Goal: Information Seeking & Learning: Learn about a topic

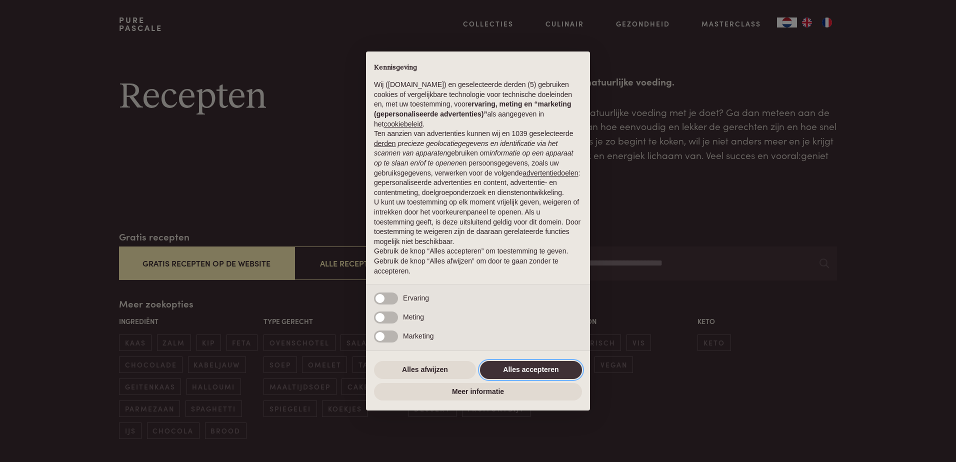
click at [514, 369] on button "Alles accepteren" at bounding box center [531, 370] width 102 height 18
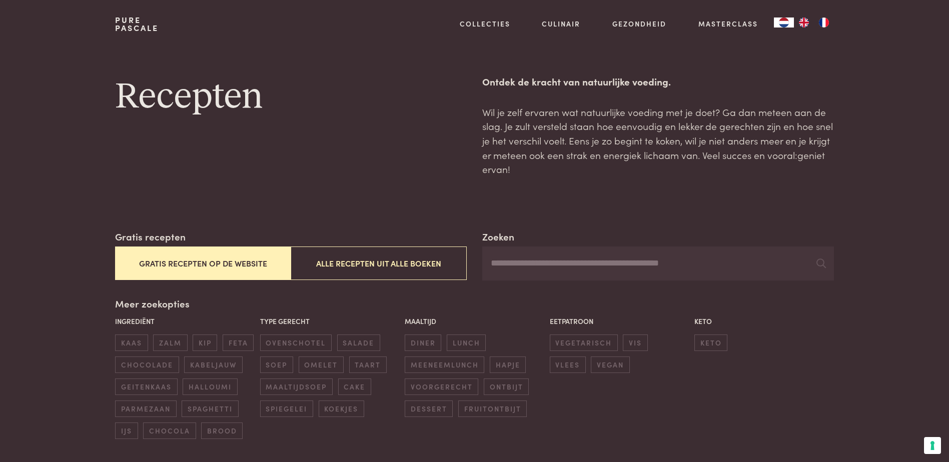
click at [224, 264] on button "Gratis recepten op de website" at bounding box center [203, 264] width 176 height 34
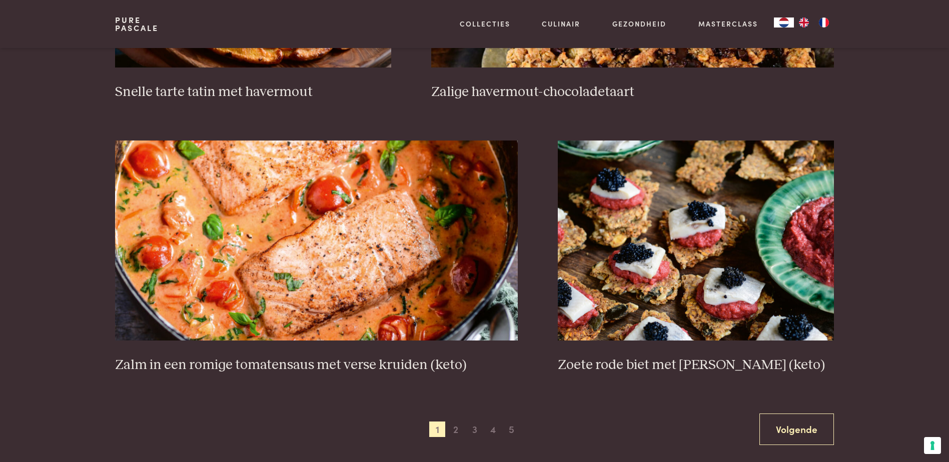
scroll to position [1730, 0]
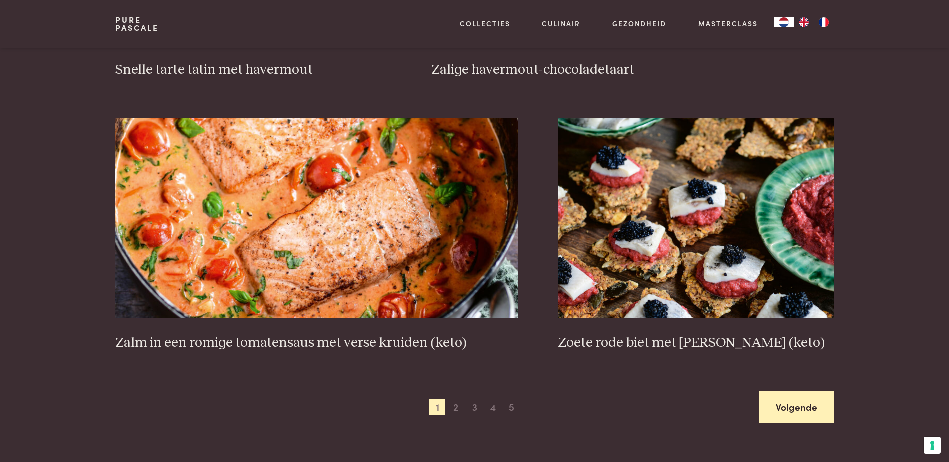
click at [774, 406] on link "Volgende" at bounding box center [796, 408] width 75 height 32
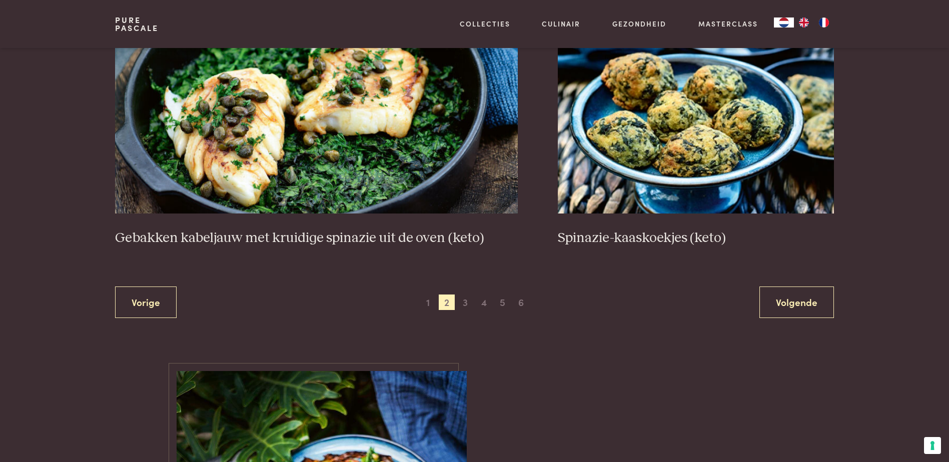
scroll to position [1880, 0]
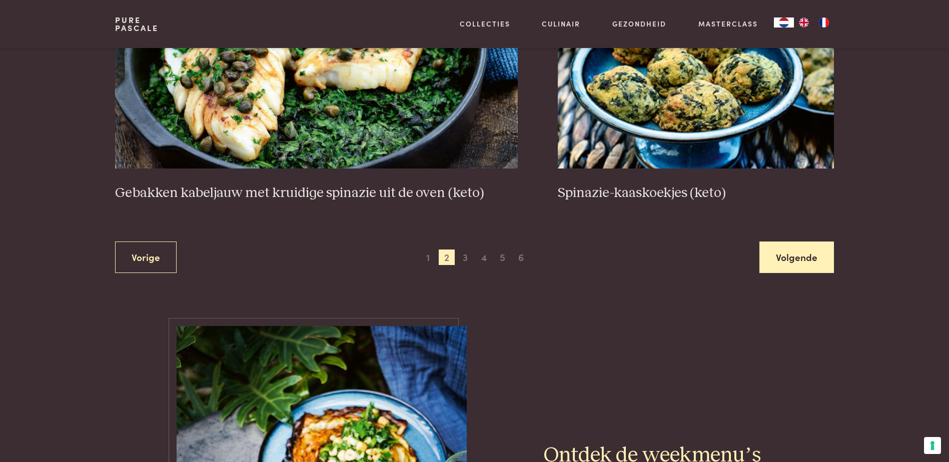
click at [790, 252] on link "Volgende" at bounding box center [796, 258] width 75 height 32
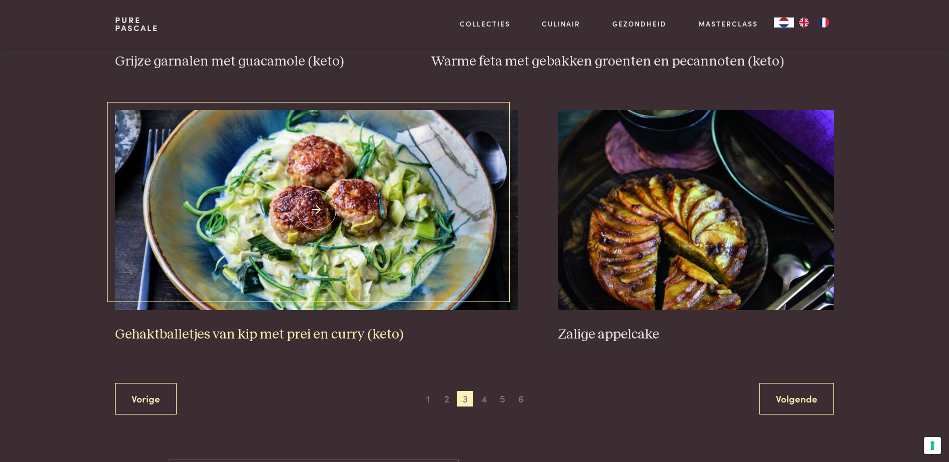
scroll to position [1780, 0]
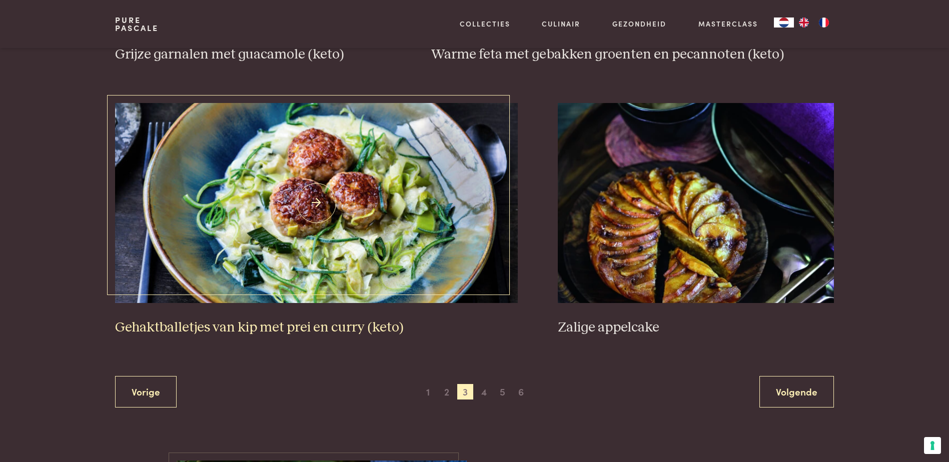
click at [389, 216] on img at bounding box center [316, 203] width 403 height 200
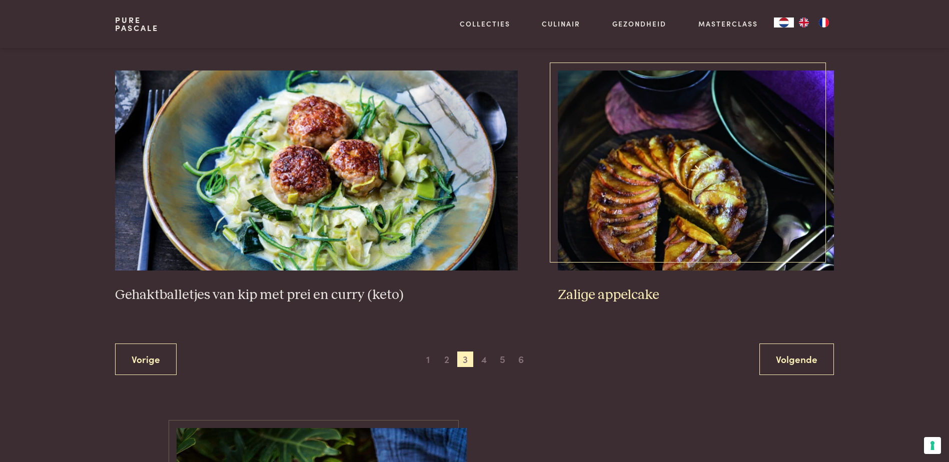
scroll to position [1830, 0]
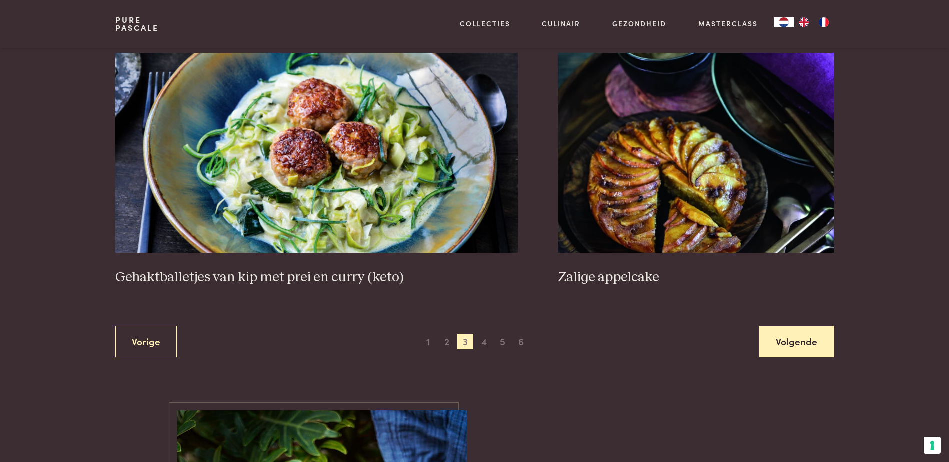
click at [792, 347] on link "Volgende" at bounding box center [796, 342] width 75 height 32
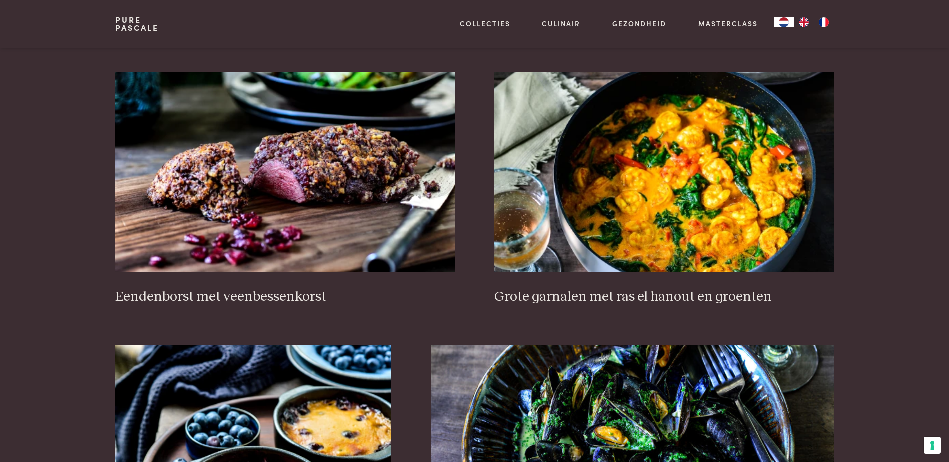
scroll to position [430, 0]
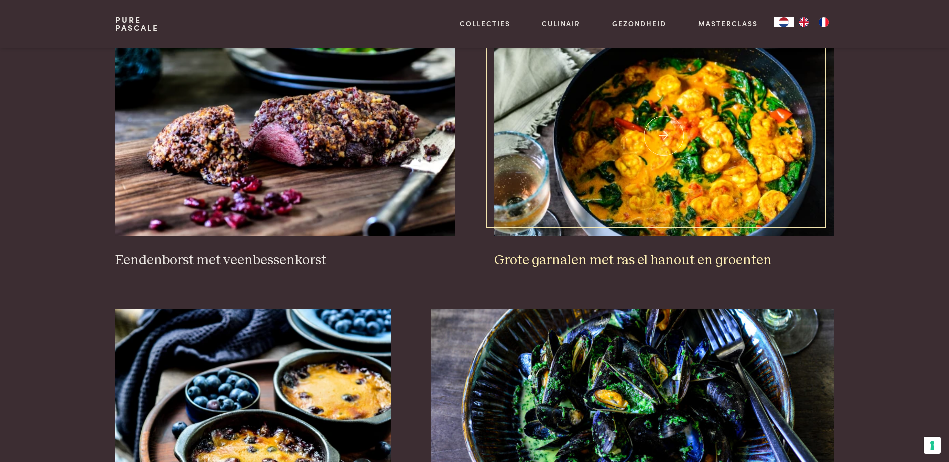
click at [735, 159] on img at bounding box center [663, 136] width 339 height 200
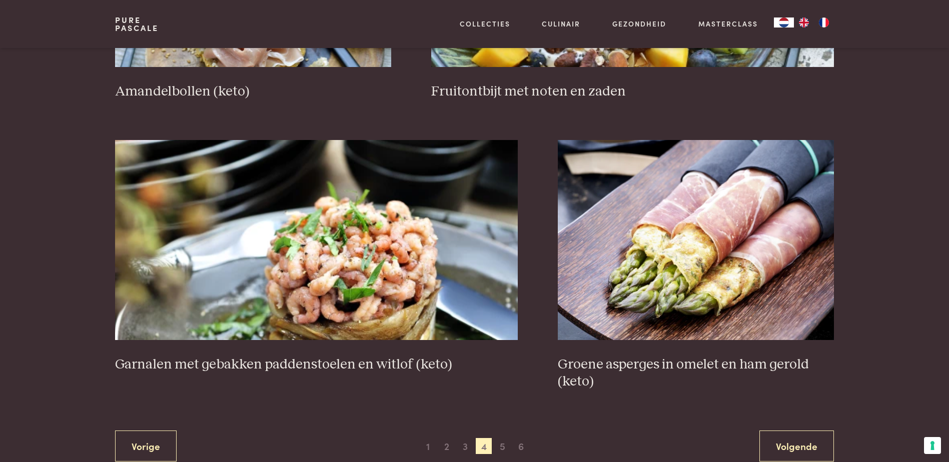
scroll to position [1730, 0]
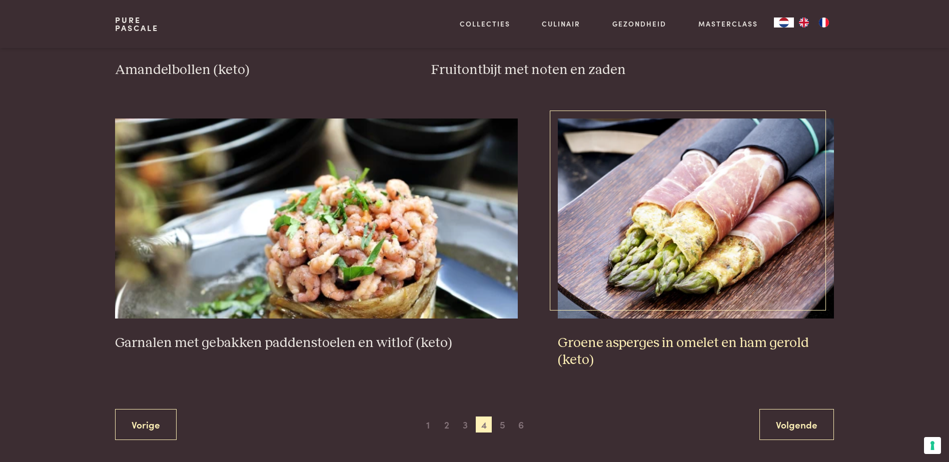
click at [717, 195] on img at bounding box center [696, 219] width 276 height 200
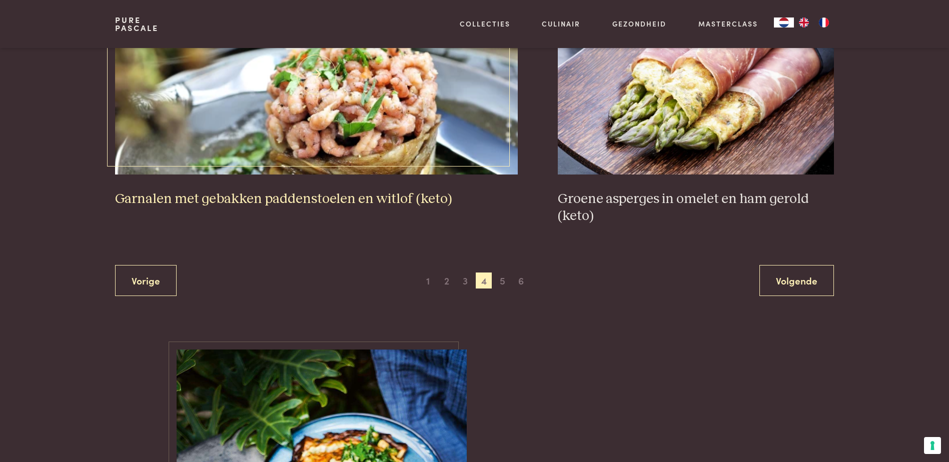
scroll to position [1880, 0]
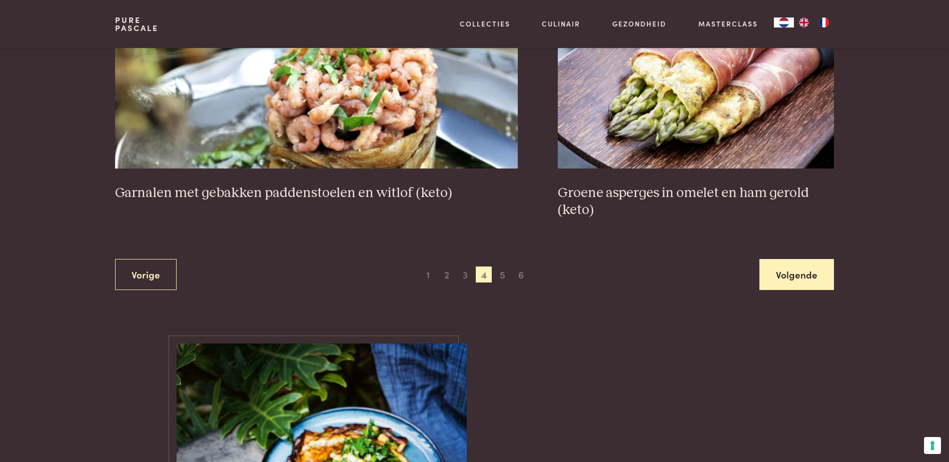
drag, startPoint x: 807, startPoint y: 271, endPoint x: 797, endPoint y: 266, distance: 11.2
click at [807, 271] on link "Volgende" at bounding box center [796, 275] width 75 height 32
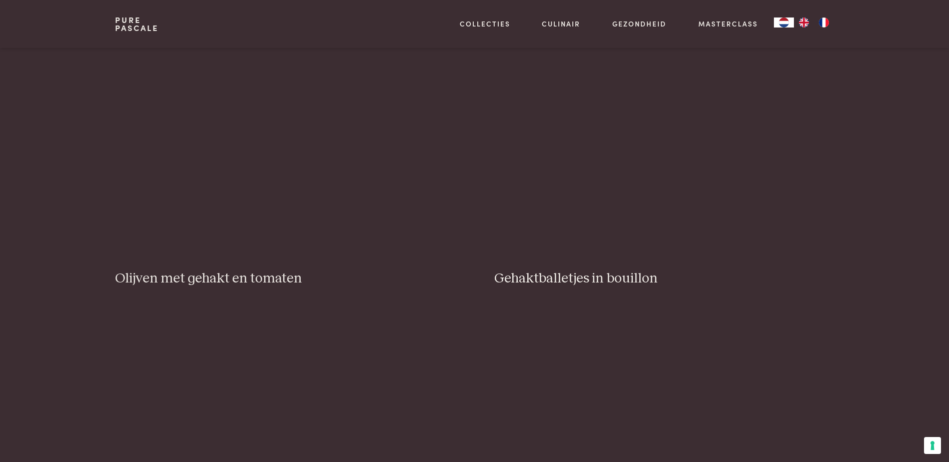
scroll to position [1380, 0]
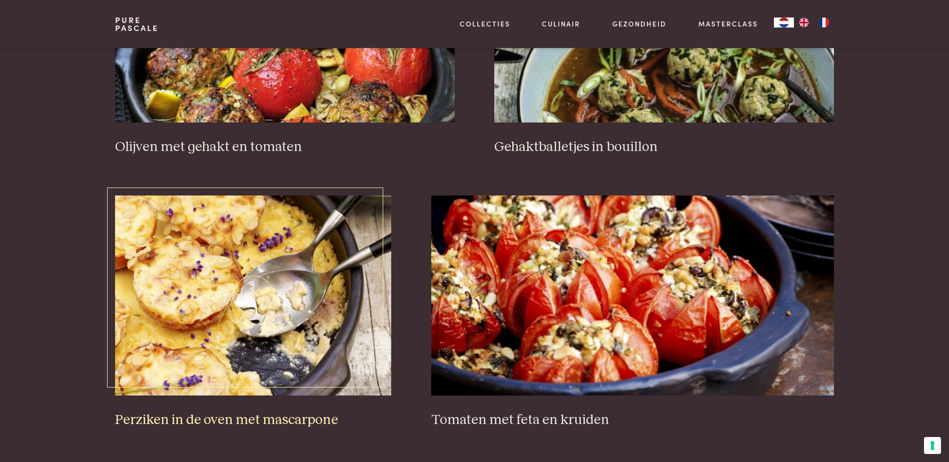
click at [294, 308] on img at bounding box center [253, 296] width 276 height 200
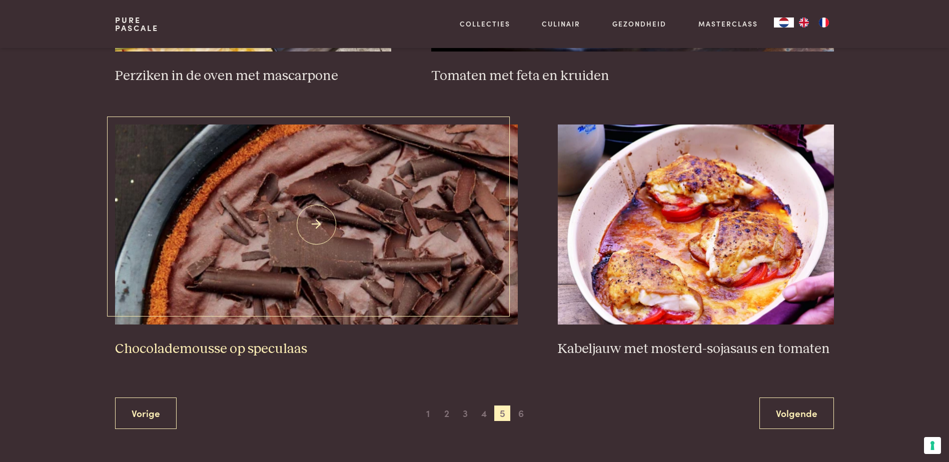
scroll to position [1730, 0]
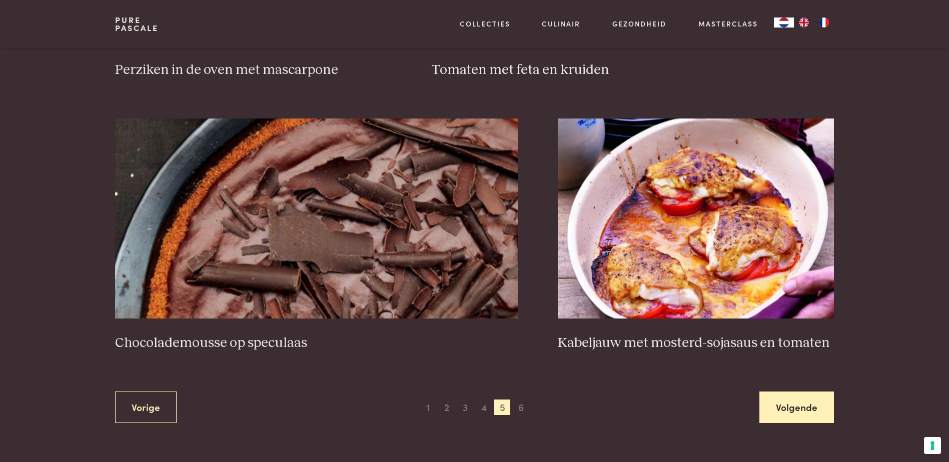
click at [814, 413] on link "Volgende" at bounding box center [796, 408] width 75 height 32
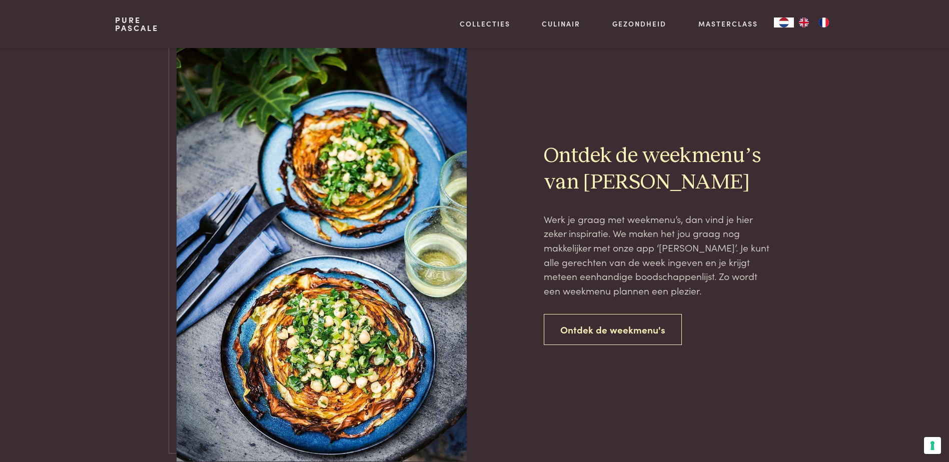
scroll to position [780, 0]
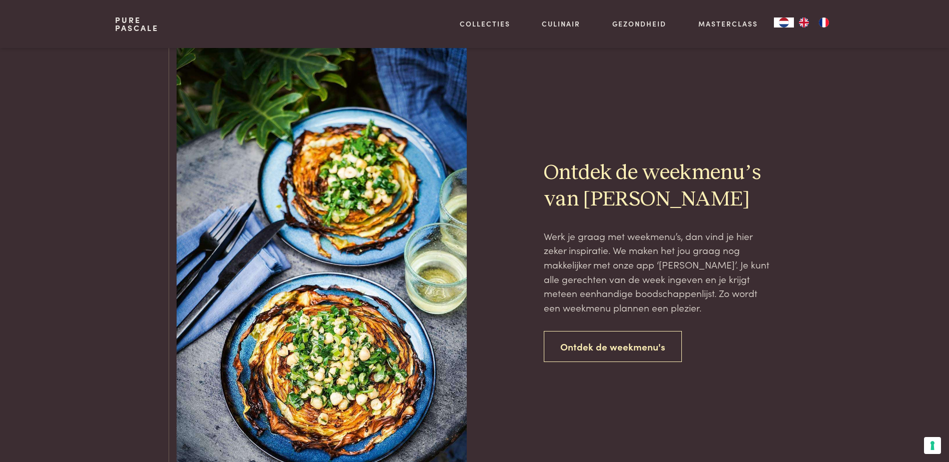
click at [348, 202] on img at bounding box center [322, 261] width 290 height 435
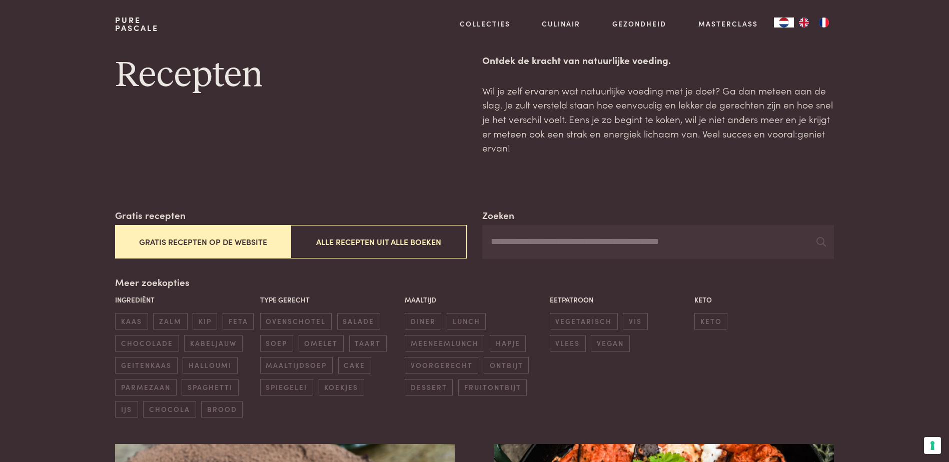
scroll to position [0, 0]
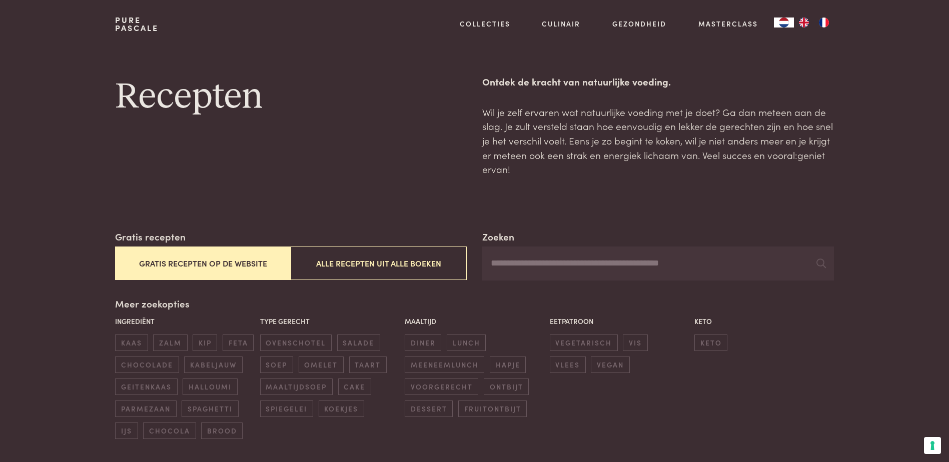
click at [217, 271] on button "Gratis recepten op de website" at bounding box center [203, 264] width 176 height 34
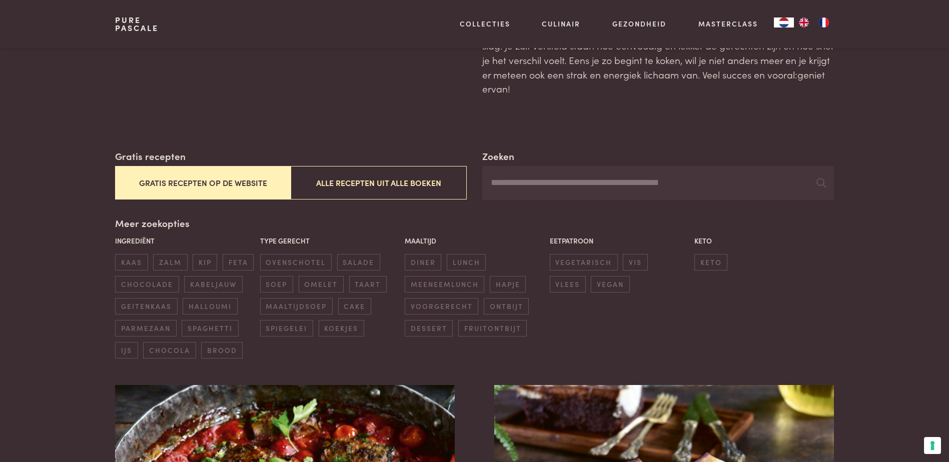
scroll to position [80, 0]
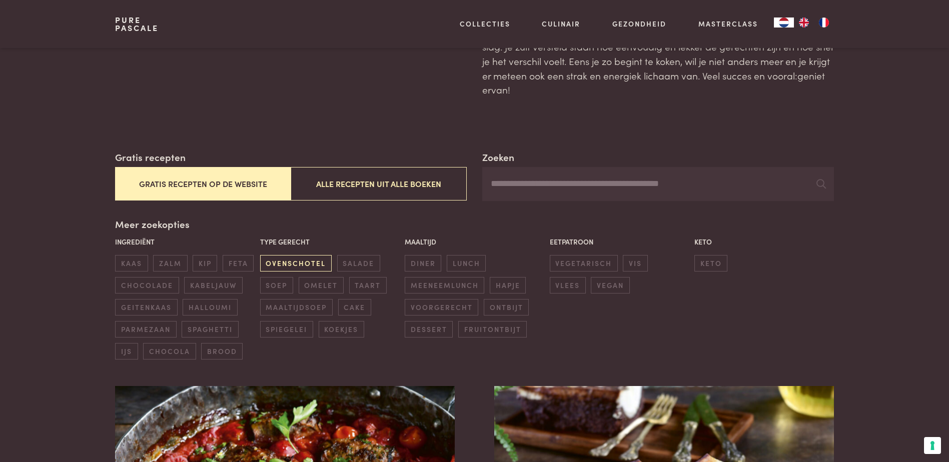
click at [283, 268] on span "ovenschotel" at bounding box center [296, 263] width 72 height 17
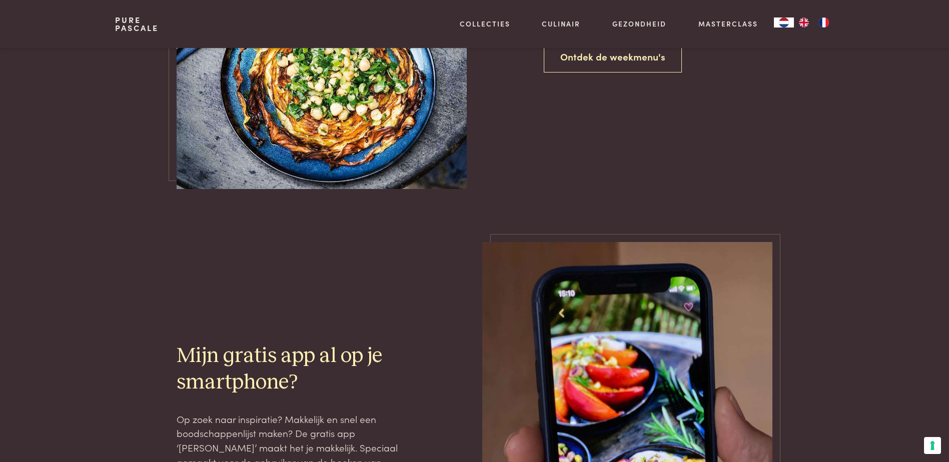
scroll to position [2130, 0]
click at [603, 69] on link "Ontdek de weekmenu's" at bounding box center [613, 58] width 138 height 32
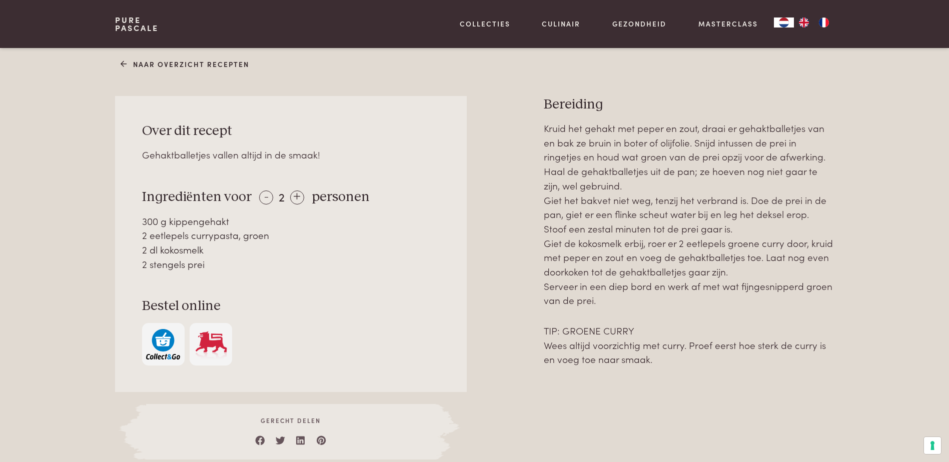
scroll to position [400, 0]
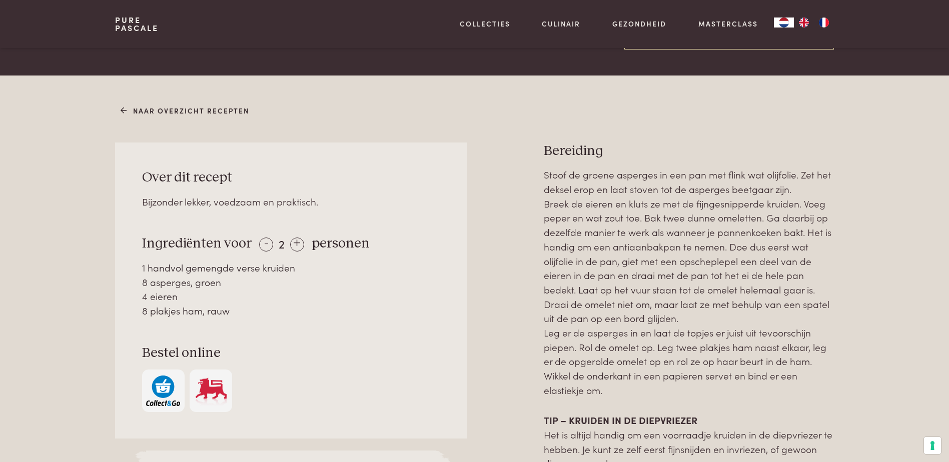
scroll to position [400, 0]
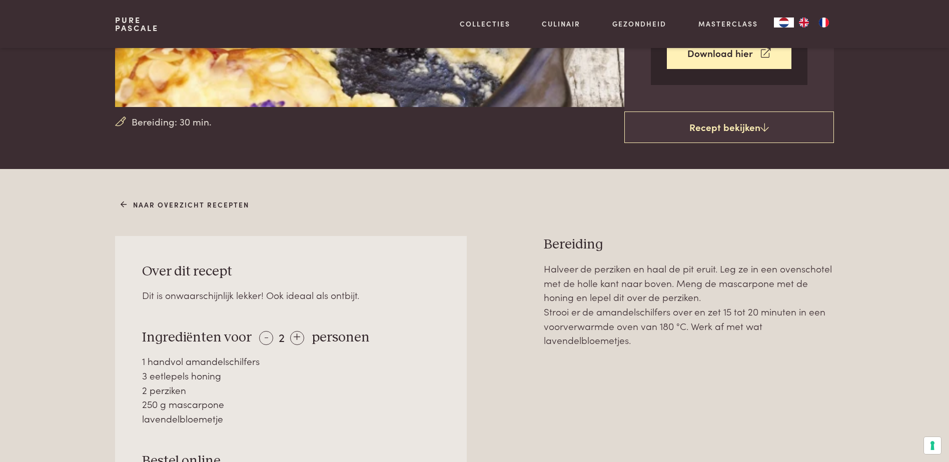
scroll to position [250, 0]
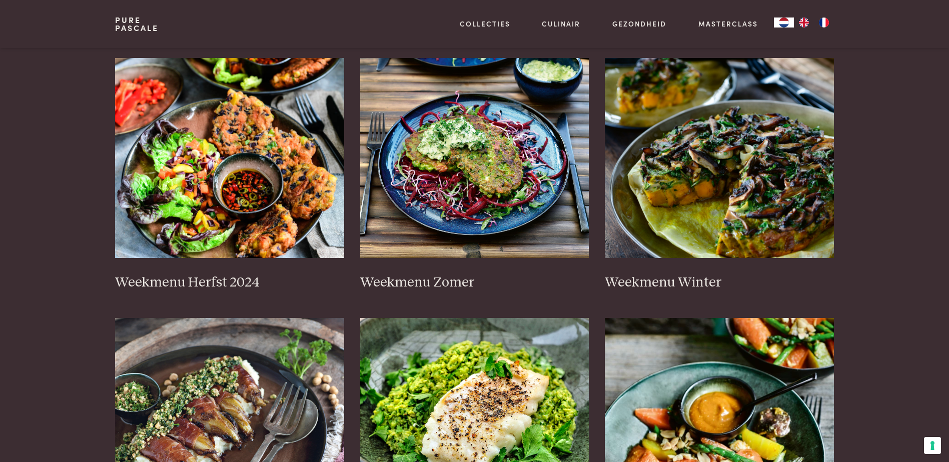
scroll to position [200, 0]
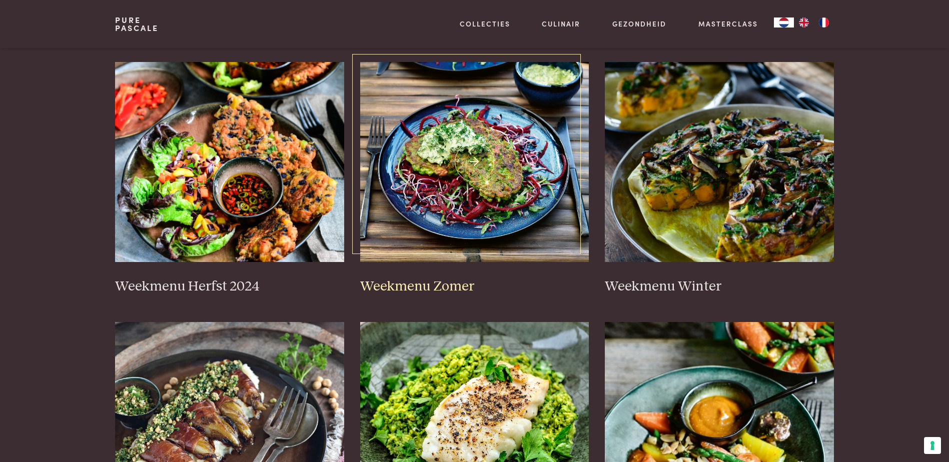
click at [502, 237] on img at bounding box center [474, 162] width 229 height 200
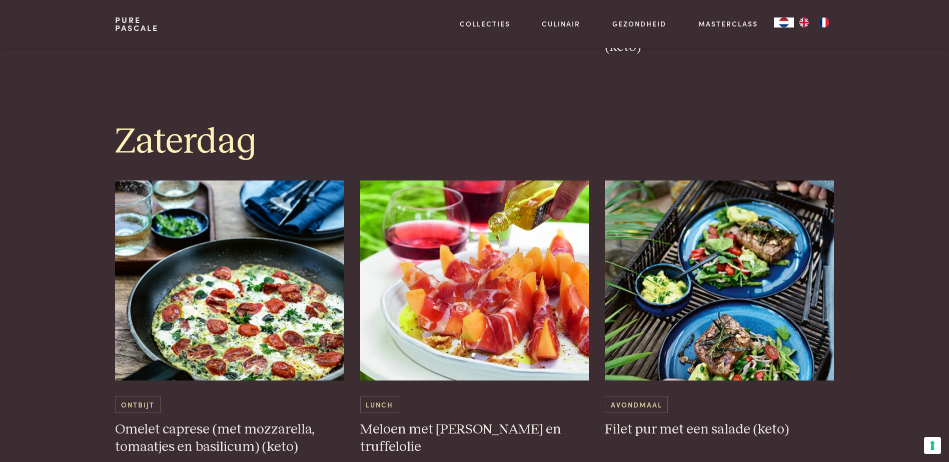
scroll to position [2500, 0]
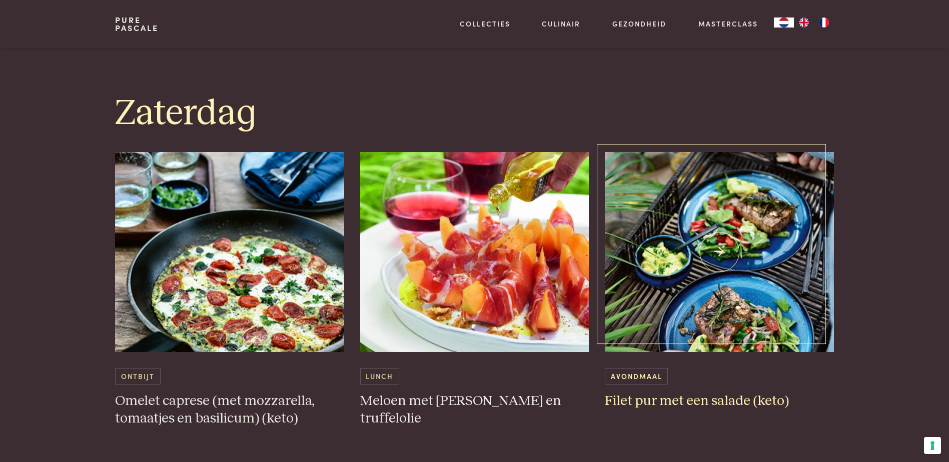
click at [725, 234] on img at bounding box center [719, 252] width 229 height 200
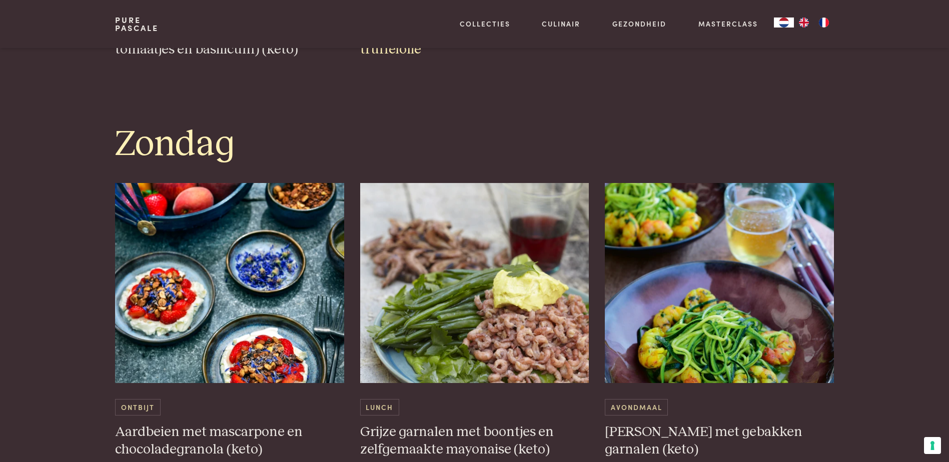
scroll to position [2900, 0]
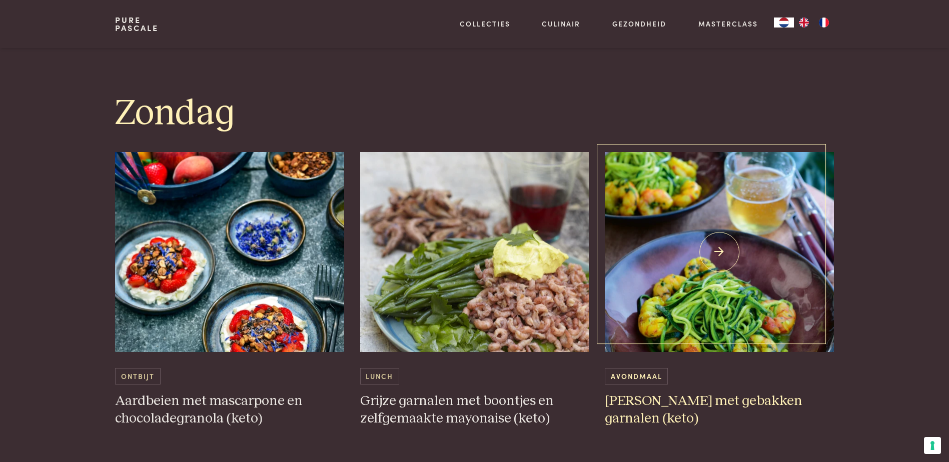
click at [713, 260] on img at bounding box center [719, 252] width 229 height 200
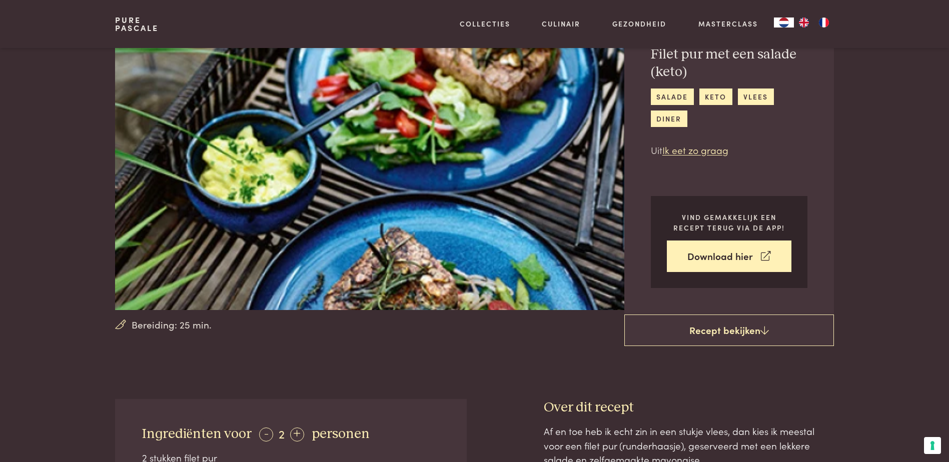
scroll to position [50, 0]
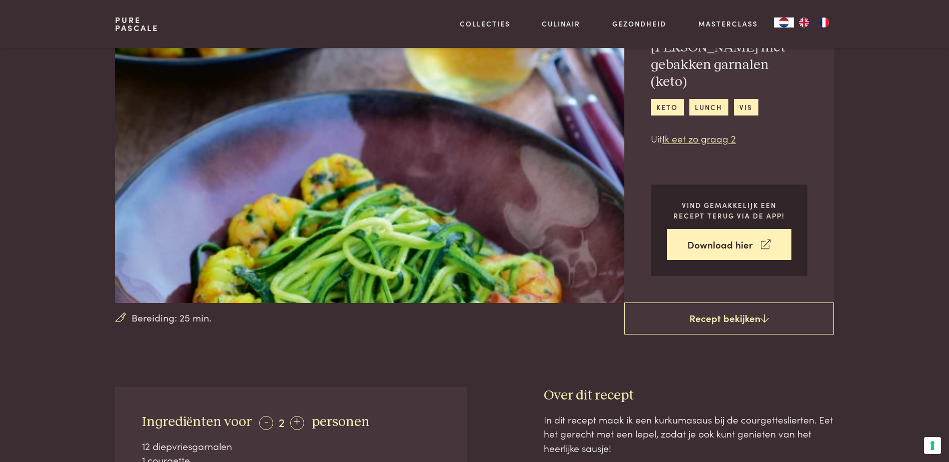
scroll to position [50, 0]
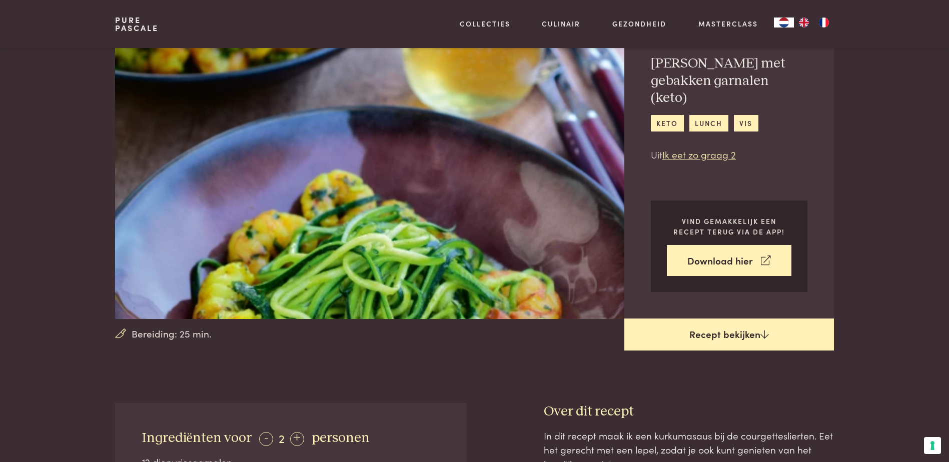
click at [724, 330] on link "Recept bekijken" at bounding box center [729, 335] width 210 height 32
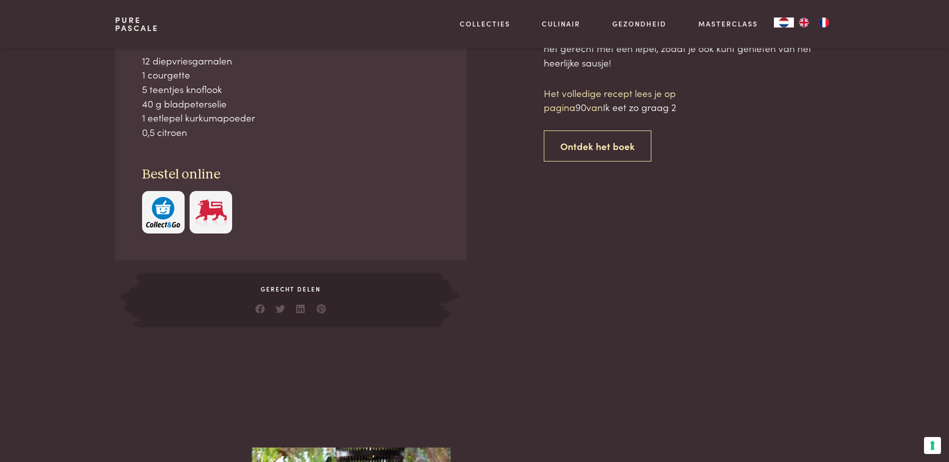
scroll to position [452, 0]
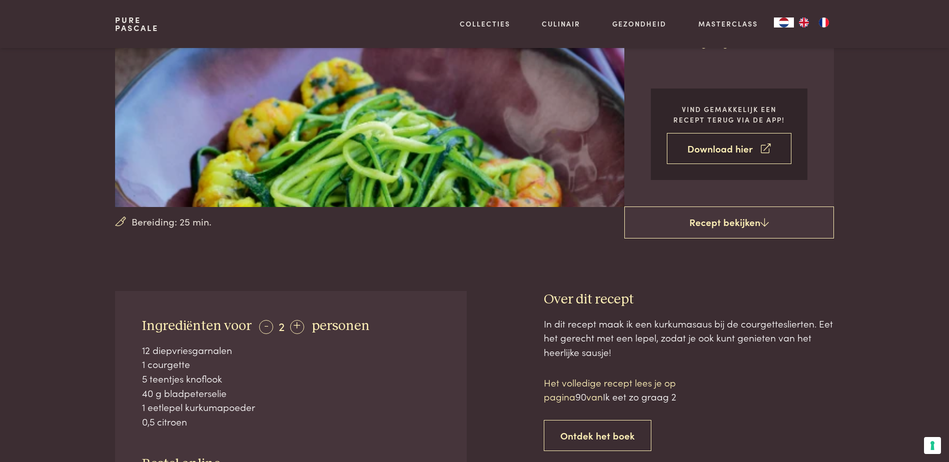
scroll to position [102, 0]
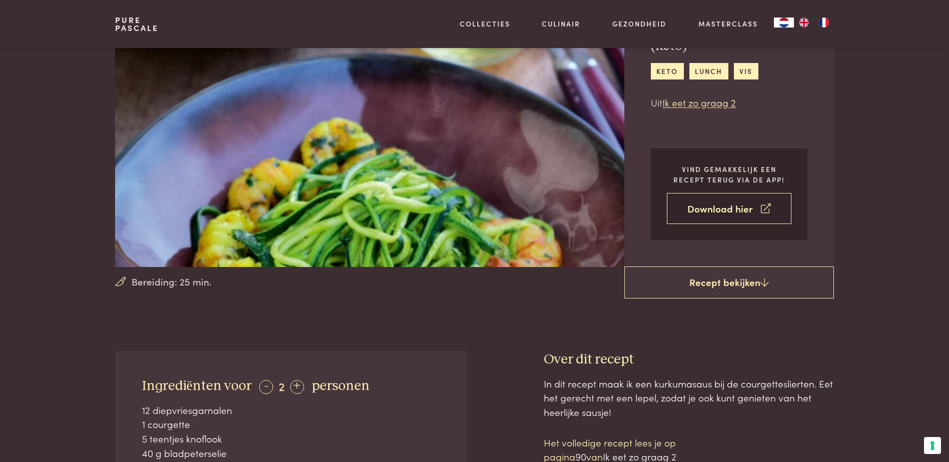
click at [693, 211] on link "Download hier" at bounding box center [729, 209] width 125 height 32
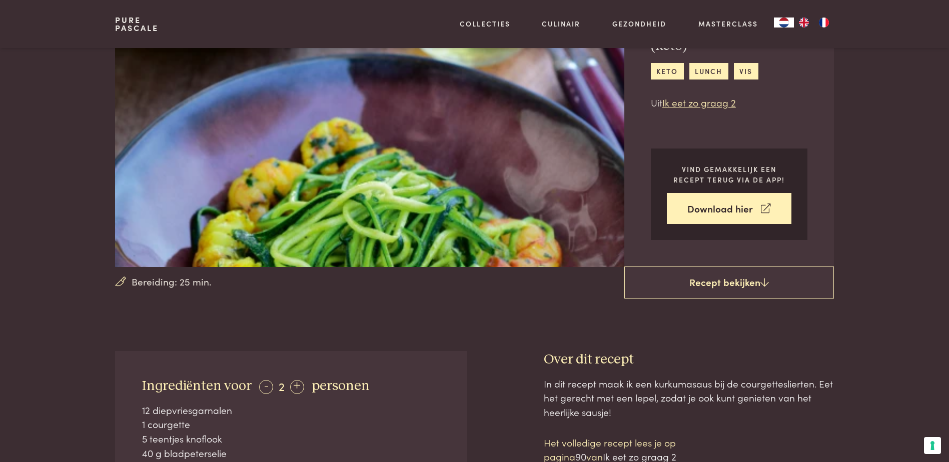
scroll to position [0, 0]
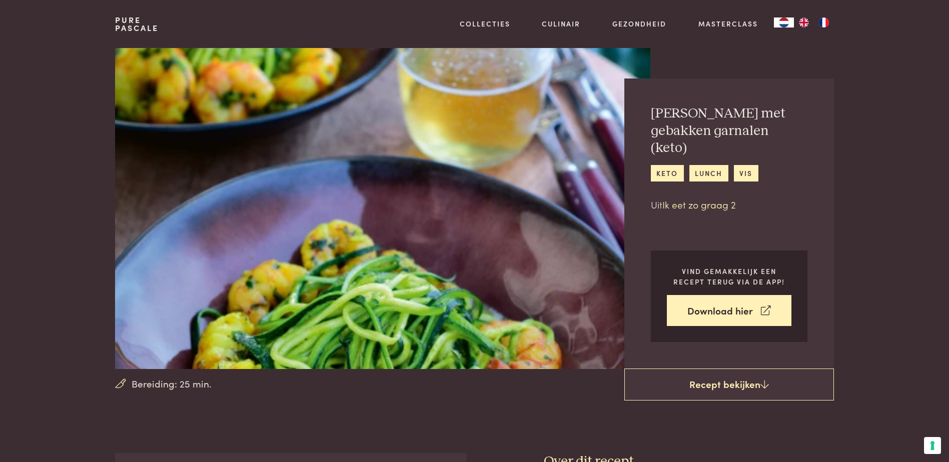
click at [698, 198] on link "Ik eet zo graag 2" at bounding box center [699, 205] width 74 height 14
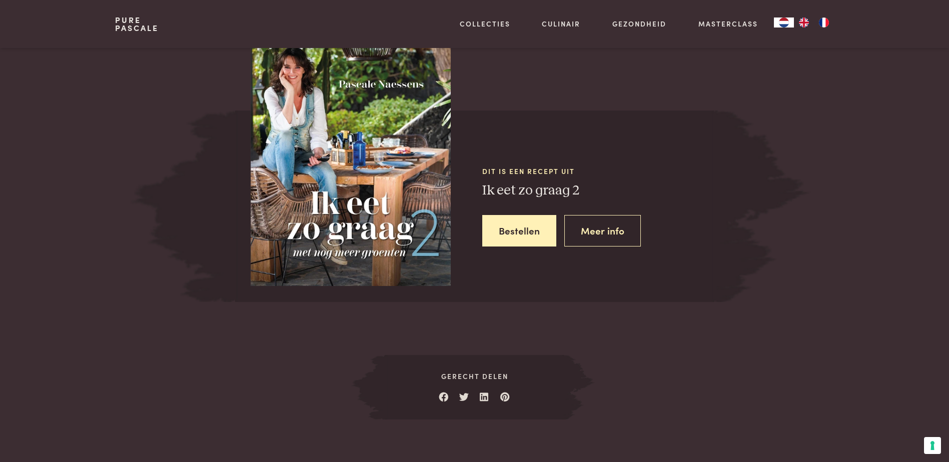
scroll to position [884, 0]
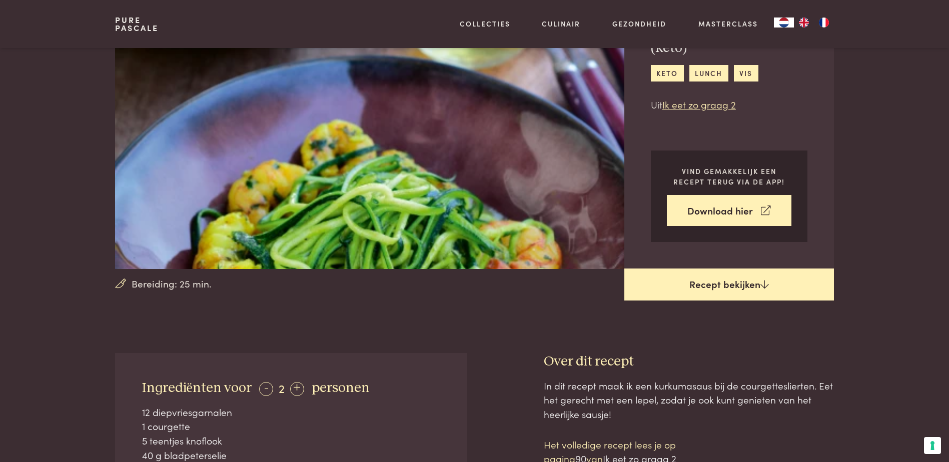
click at [735, 280] on link "Recept bekijken" at bounding box center [729, 285] width 210 height 32
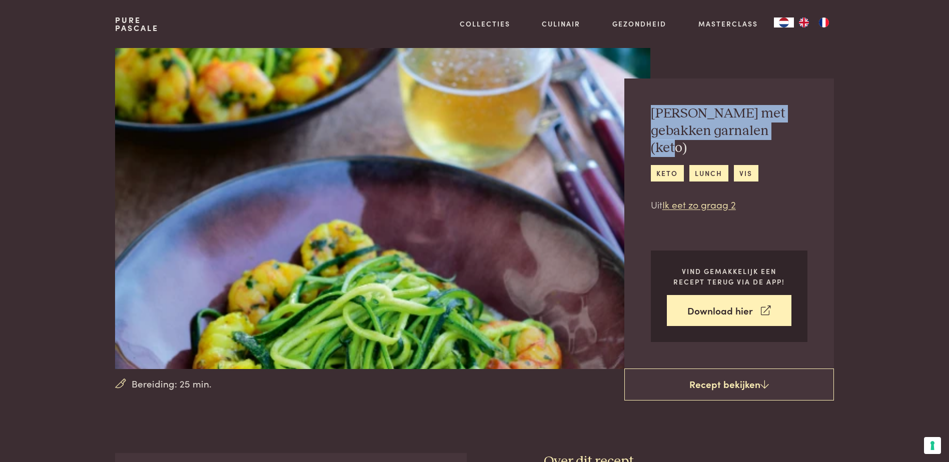
drag, startPoint x: 653, startPoint y: 109, endPoint x: 804, endPoint y: 127, distance: 152.6
click at [804, 127] on h2 "Courgettini met gebakken garnalen (keto)" at bounding box center [729, 131] width 157 height 52
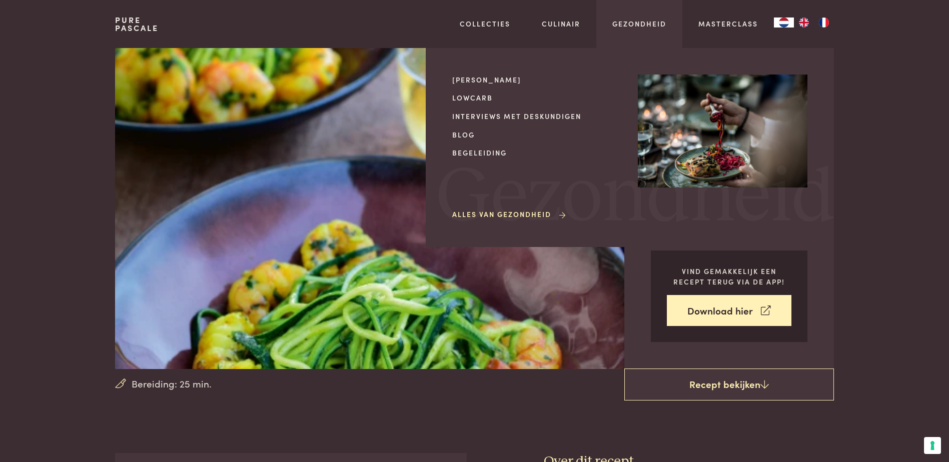
copy h2 "Courgettini met gebakken garnalen (keto)"
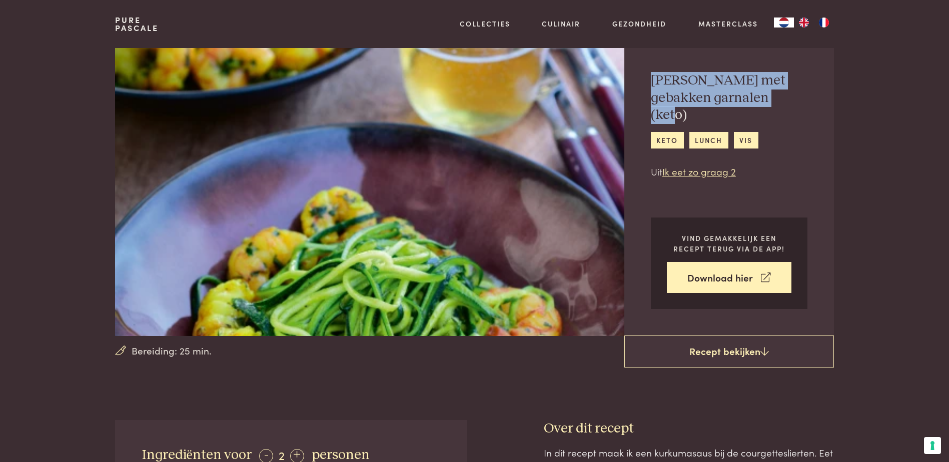
scroll to position [50, 0]
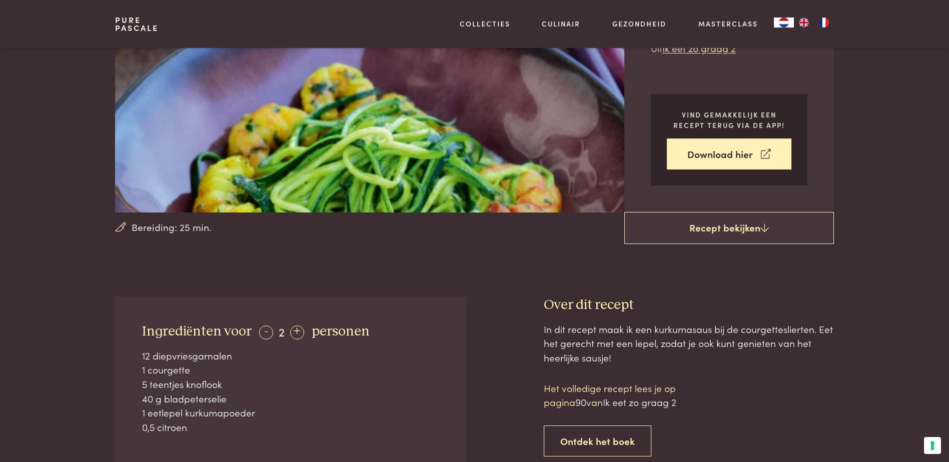
scroll to position [152, 0]
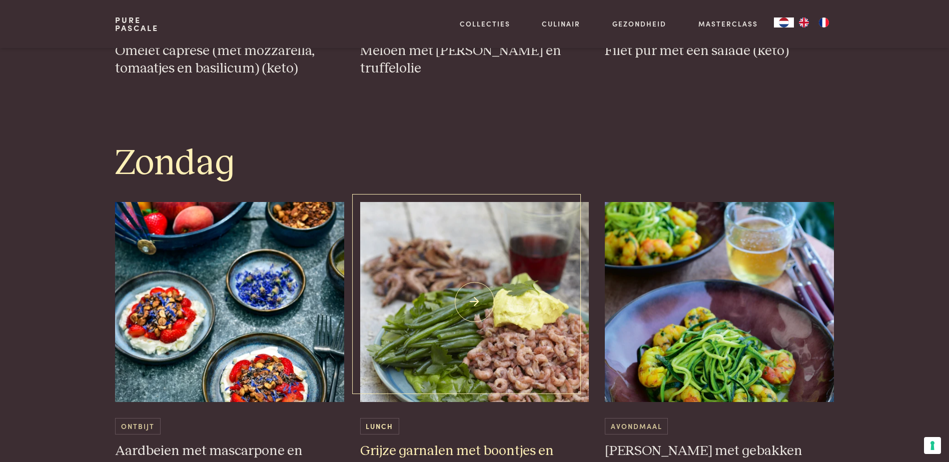
scroll to position [2750, 0]
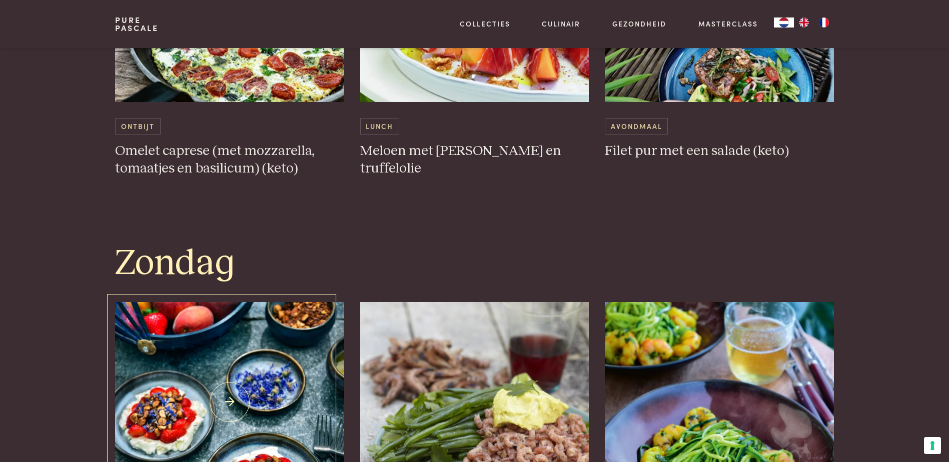
click at [225, 380] on img at bounding box center [229, 402] width 229 height 200
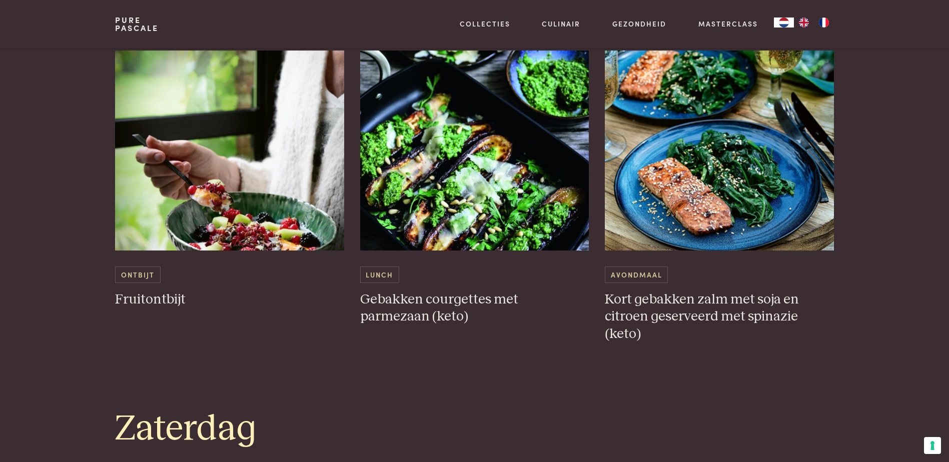
scroll to position [2100, 0]
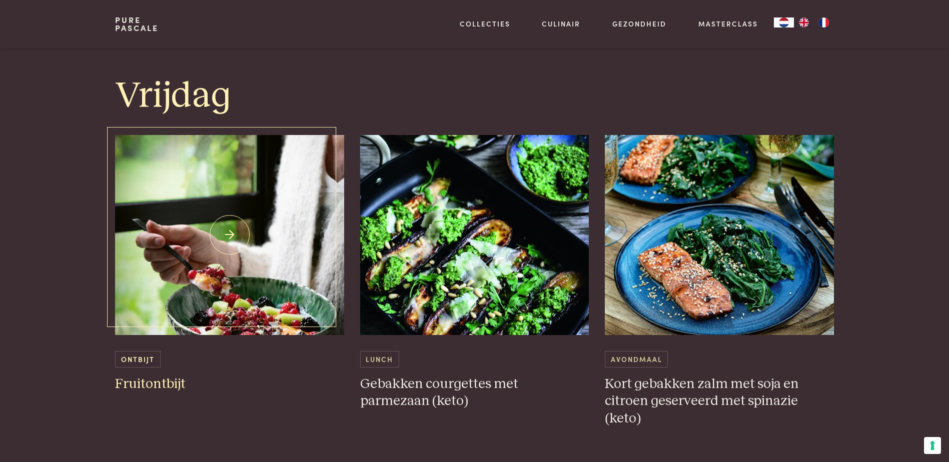
click at [227, 235] on img at bounding box center [229, 235] width 229 height 200
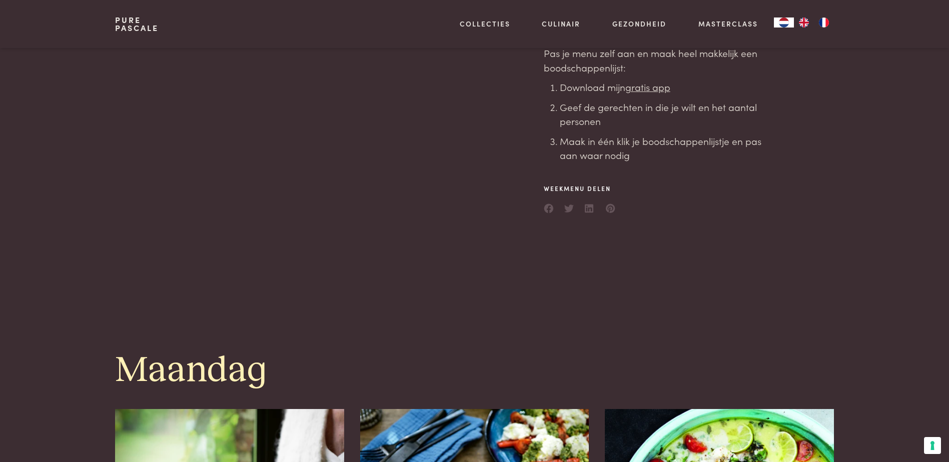
scroll to position [0, 0]
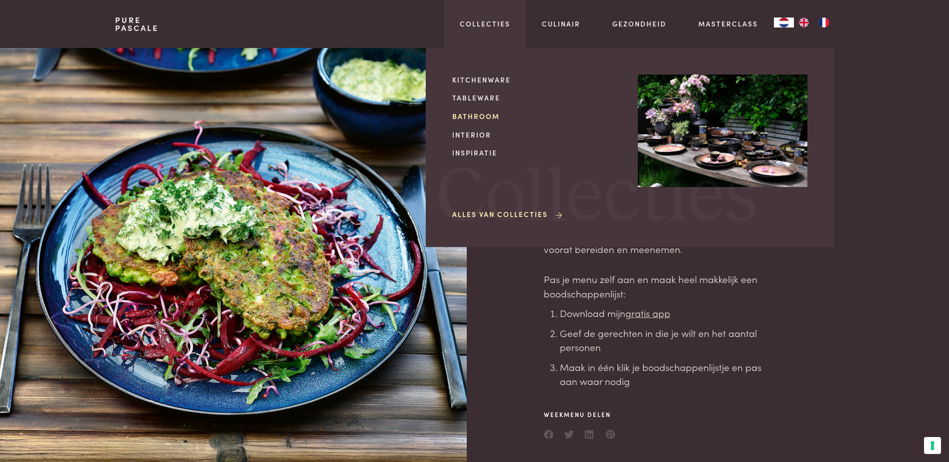
click at [470, 119] on link "Bathroom" at bounding box center [537, 116] width 170 height 11
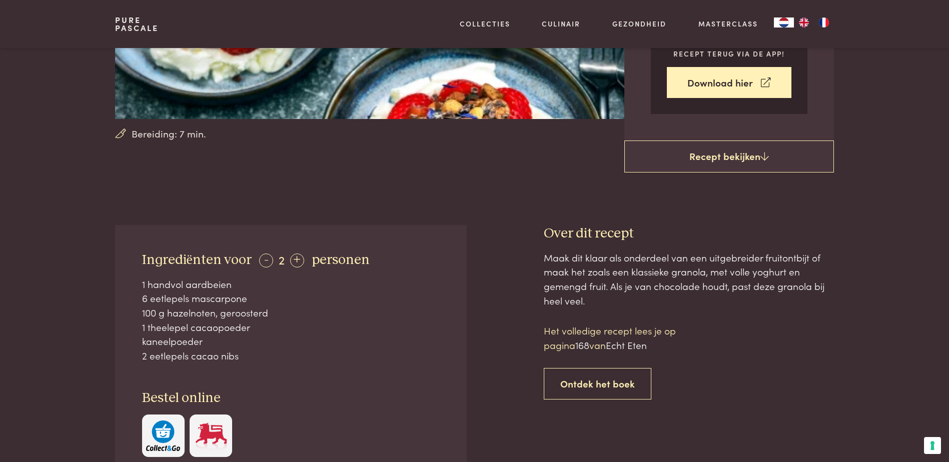
scroll to position [300, 0]
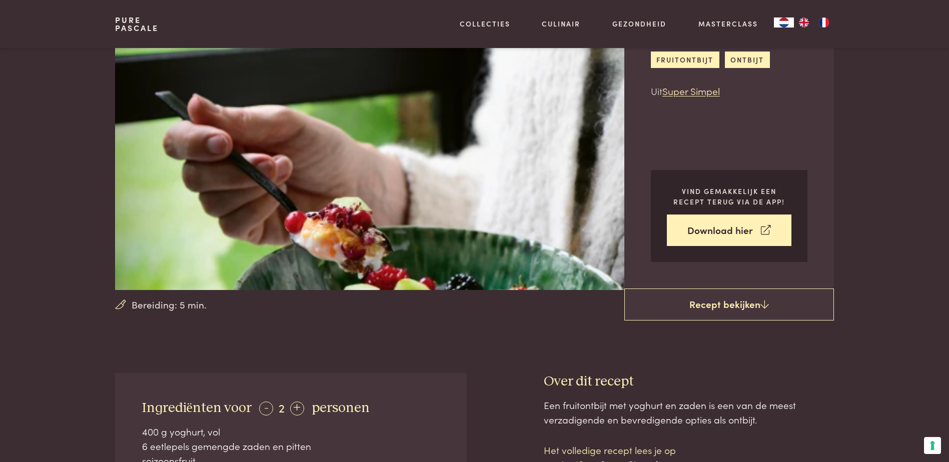
scroll to position [200, 0]
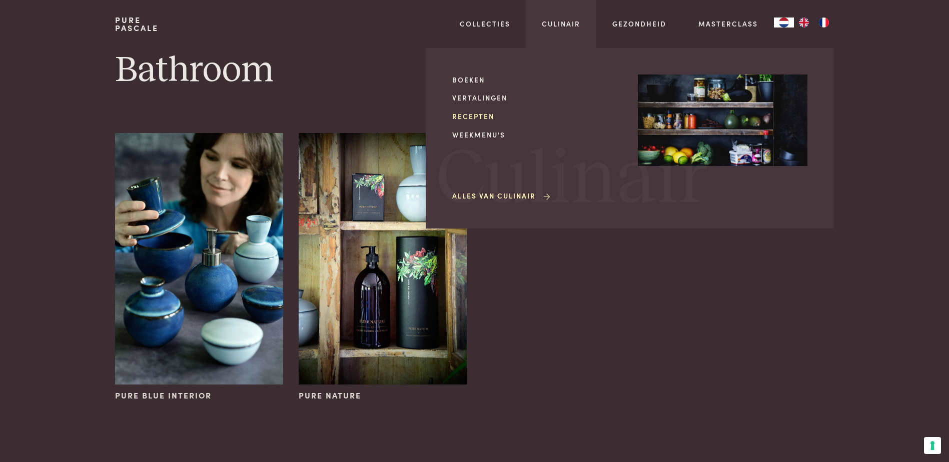
click at [471, 117] on link "Recepten" at bounding box center [537, 116] width 170 height 11
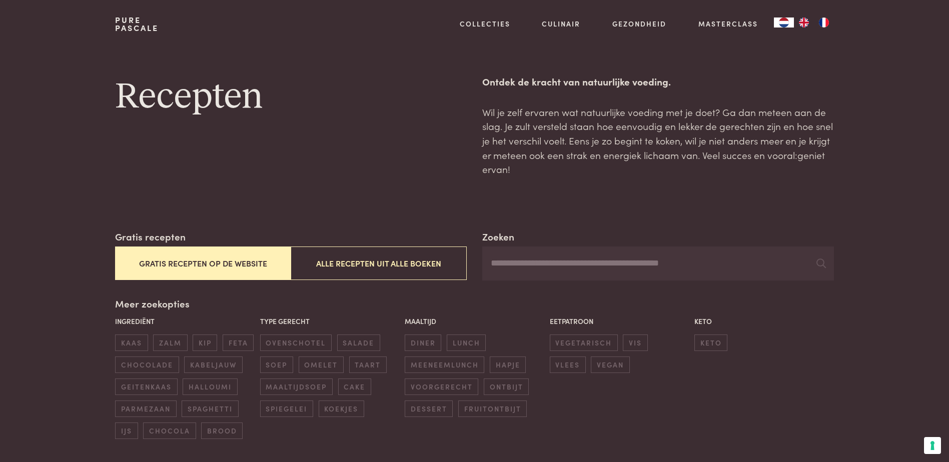
click at [195, 261] on button "Gratis recepten op de website" at bounding box center [203, 264] width 176 height 34
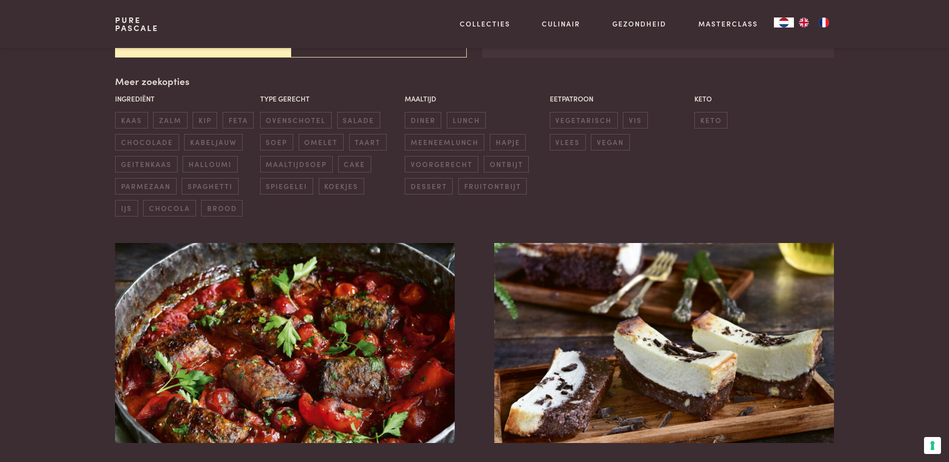
scroll to position [230, 0]
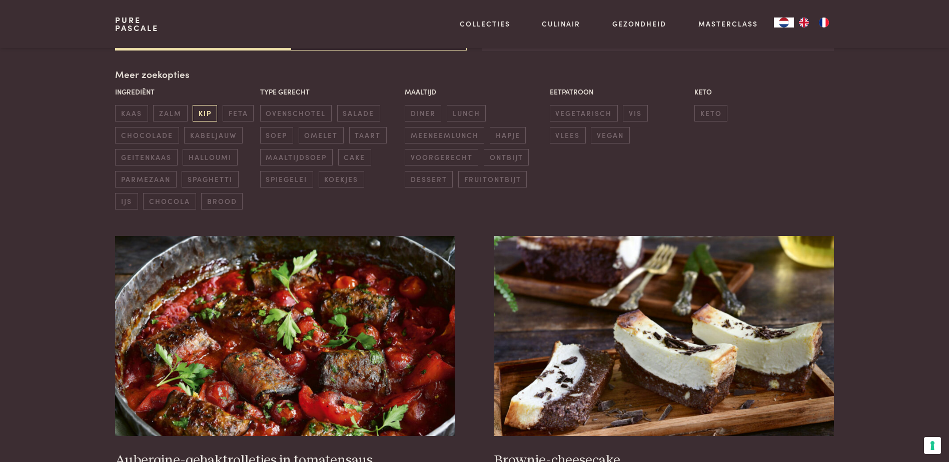
click at [206, 116] on span "kip" at bounding box center [205, 113] width 25 height 17
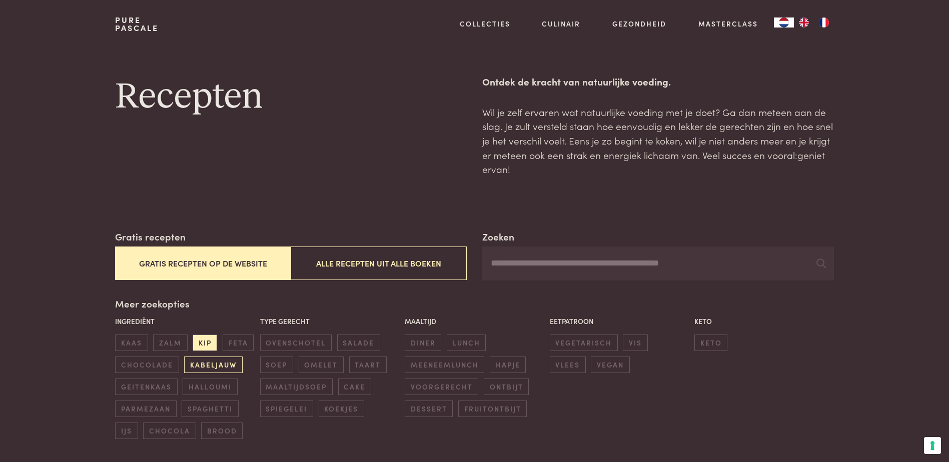
click at [207, 361] on span "kabeljauw" at bounding box center [213, 365] width 58 height 17
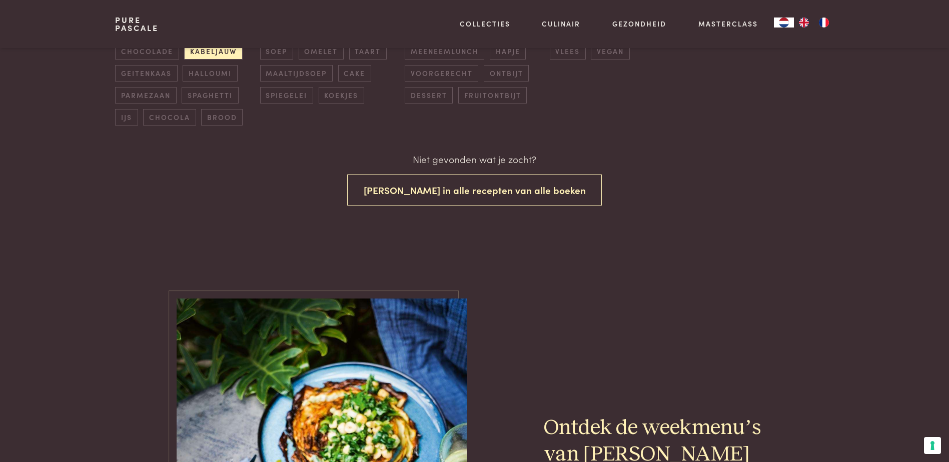
scroll to position [114, 0]
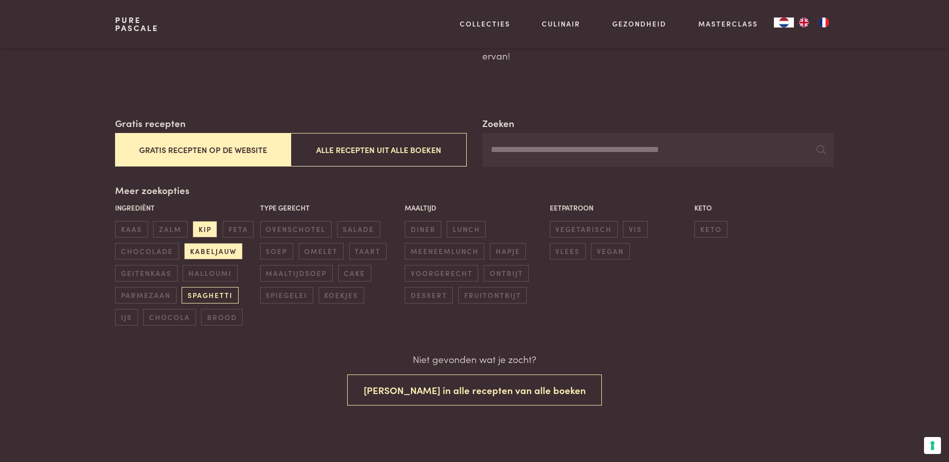
click at [198, 293] on span "spaghetti" at bounding box center [210, 295] width 57 height 17
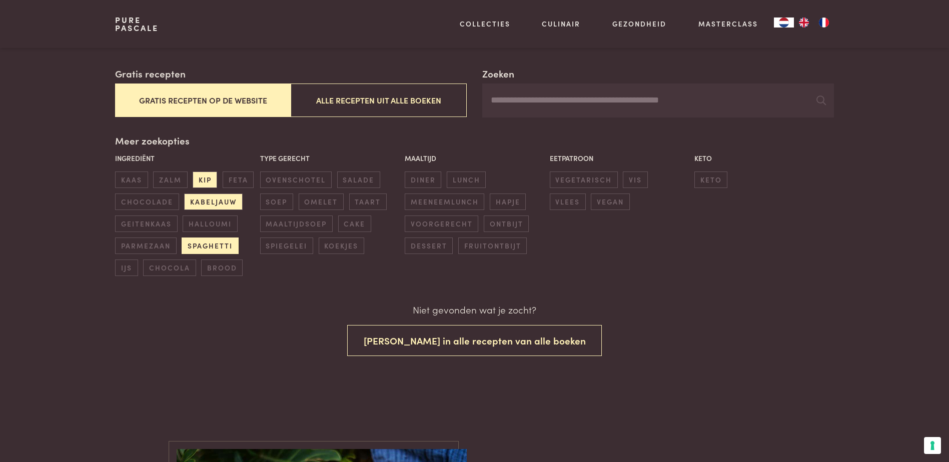
scroll to position [164, 0]
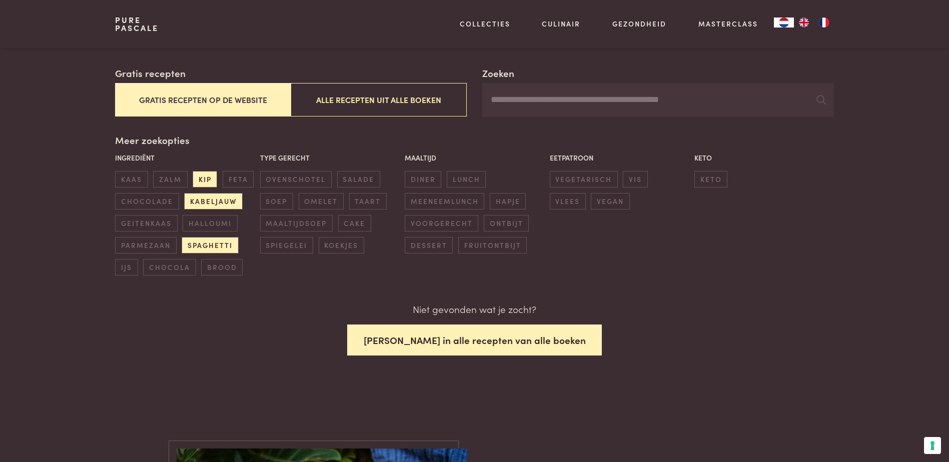
click at [450, 345] on button "[PERSON_NAME] in alle recepten van alle boeken" at bounding box center [474, 341] width 255 height 32
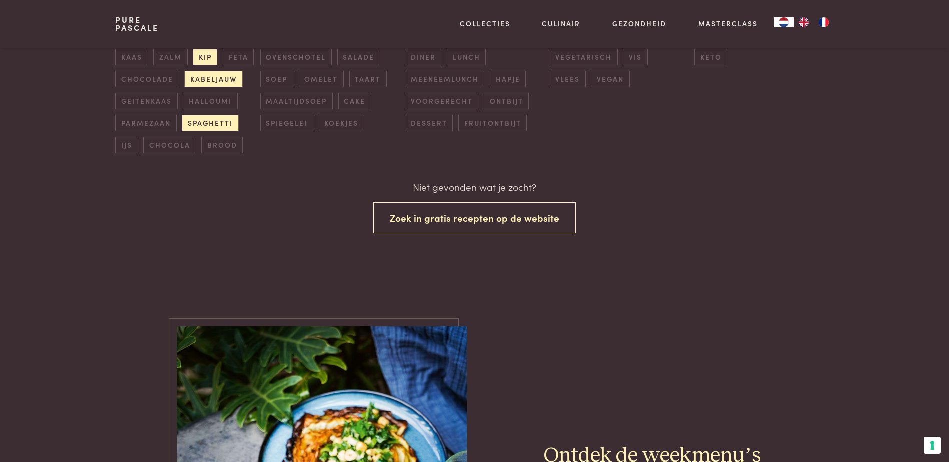
scroll to position [164, 0]
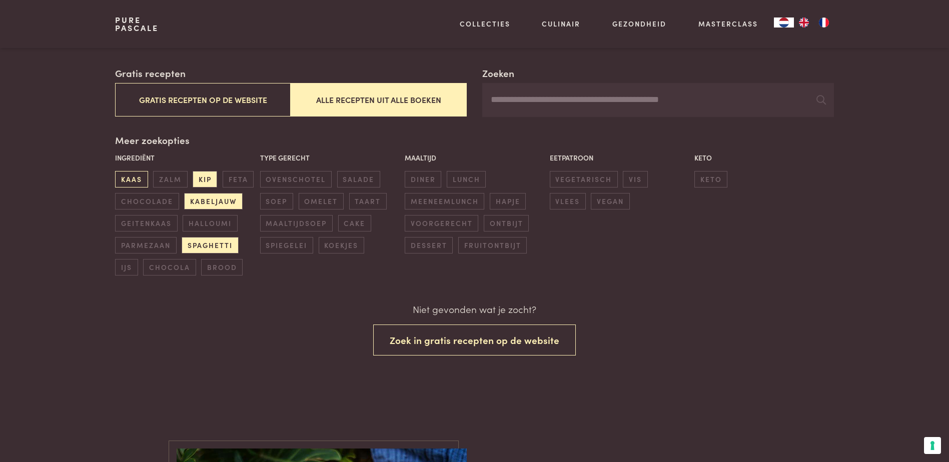
click at [131, 179] on span "kaas" at bounding box center [131, 179] width 33 height 17
click at [168, 177] on span "zalm" at bounding box center [170, 179] width 34 height 17
click at [211, 177] on span "kip" at bounding box center [205, 179] width 25 height 17
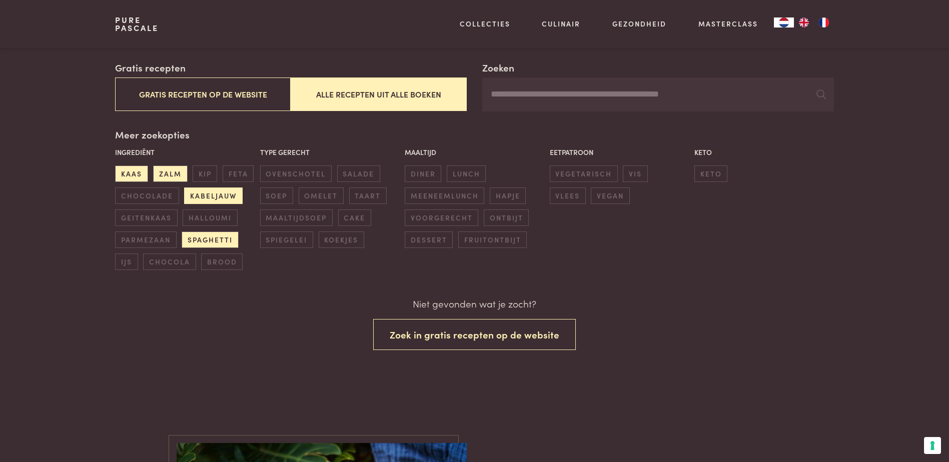
click at [211, 194] on span "kabeljauw" at bounding box center [213, 196] width 58 height 17
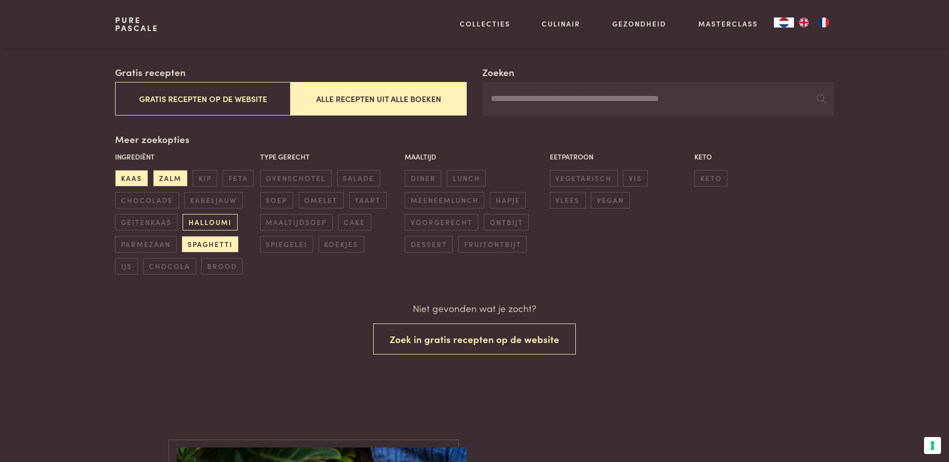
click at [209, 222] on span "halloumi" at bounding box center [210, 222] width 55 height 17
click at [209, 236] on div "Ingrediënt kaas zalm kip feta chocolade kabeljauw geitenkaas halloumi parmezaan…" at bounding box center [185, 213] width 145 height 129
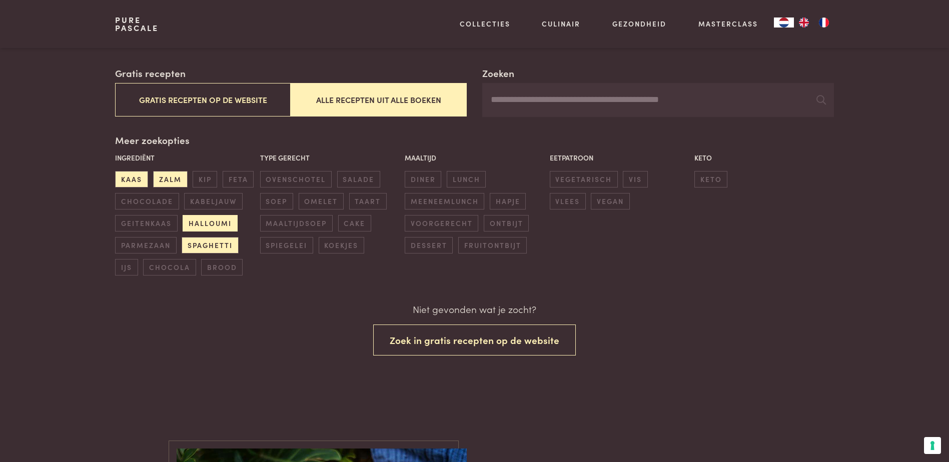
click at [204, 222] on span "halloumi" at bounding box center [210, 223] width 55 height 17
click at [211, 242] on span "spaghetti" at bounding box center [210, 245] width 57 height 17
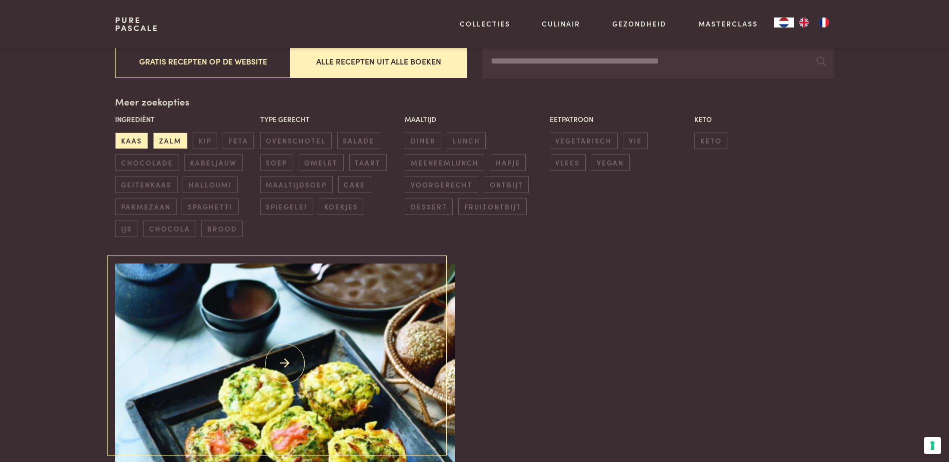
scroll to position [280, 0]
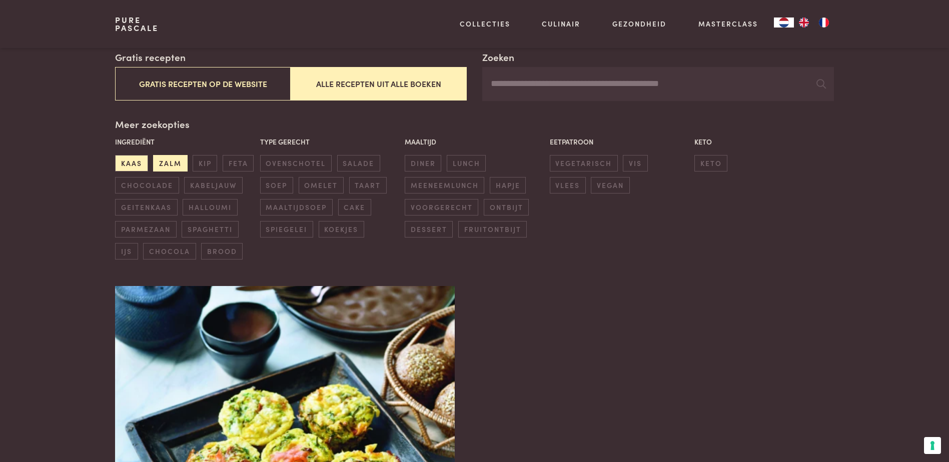
click at [166, 164] on span "zalm" at bounding box center [170, 163] width 34 height 17
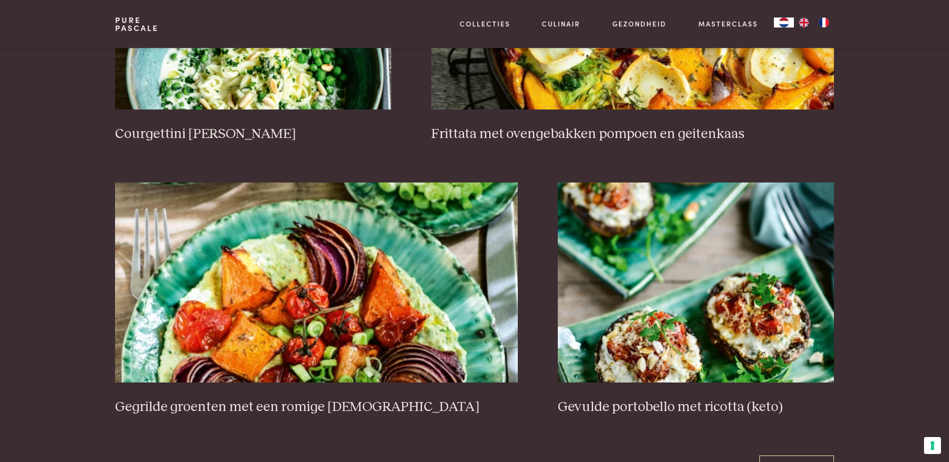
scroll to position [1730, 0]
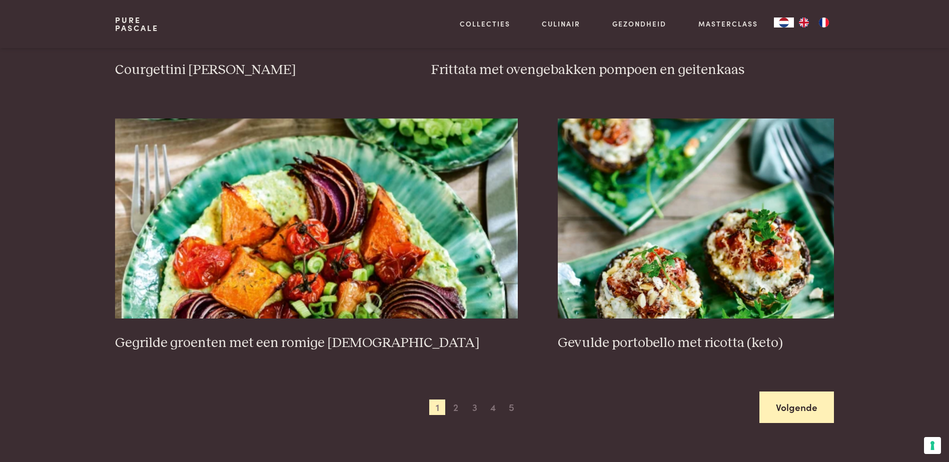
click at [799, 393] on link "Volgende" at bounding box center [796, 408] width 75 height 32
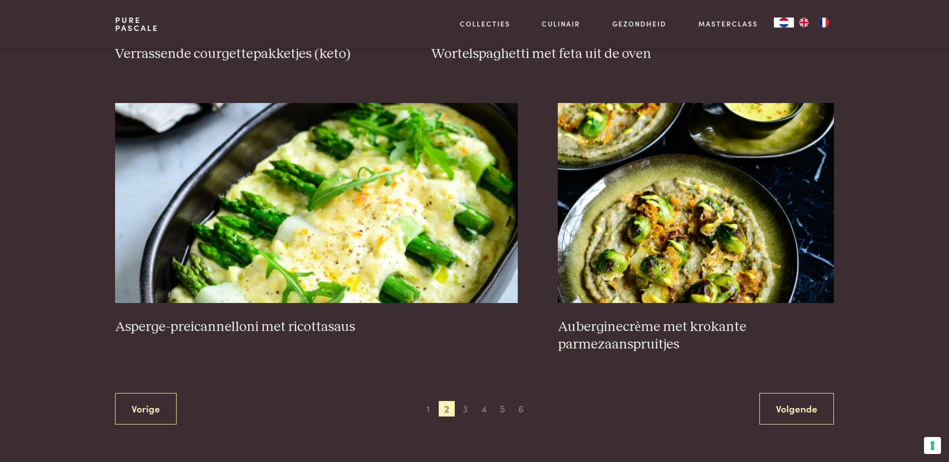
scroll to position [1730, 0]
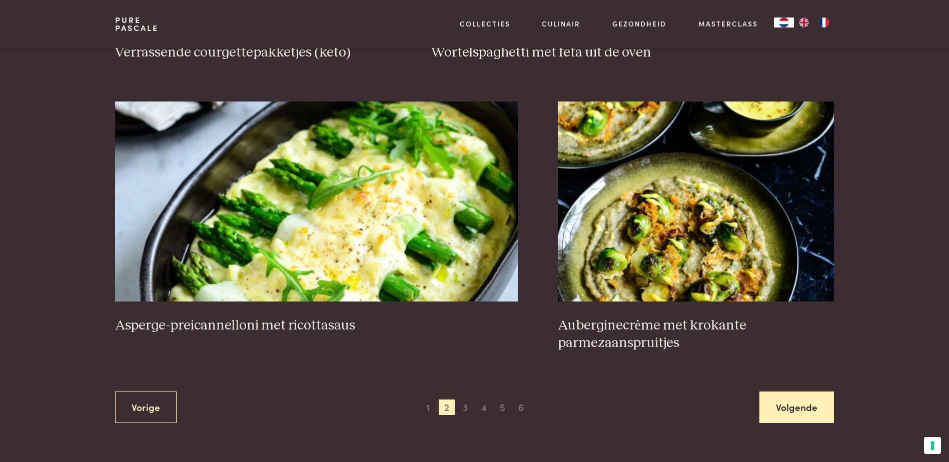
click at [775, 410] on link "Volgende" at bounding box center [796, 408] width 75 height 32
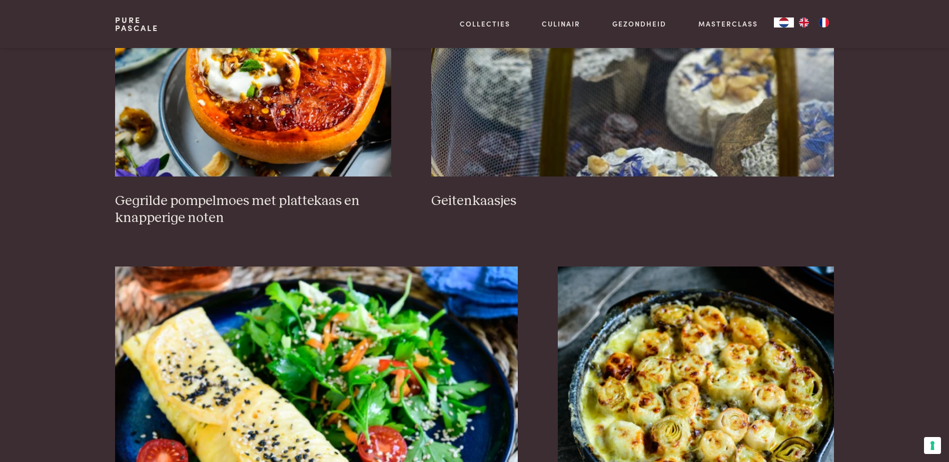
scroll to position [880, 0]
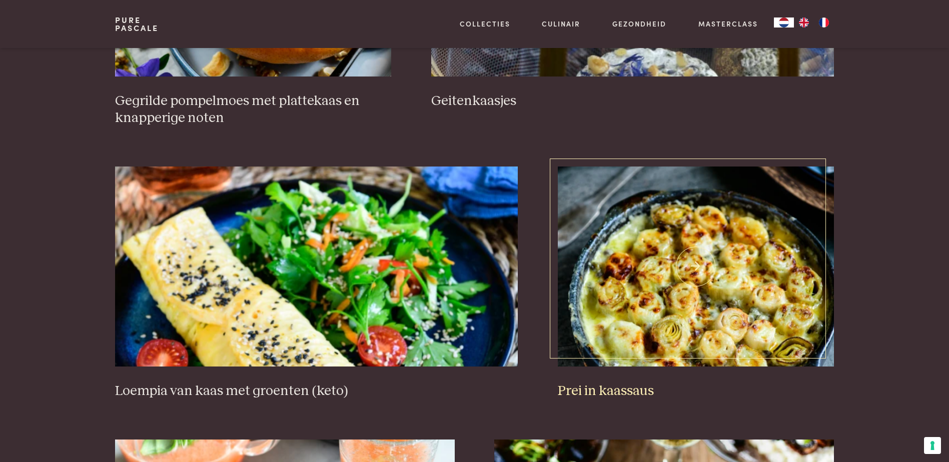
click at [706, 268] on img at bounding box center [696, 267] width 276 height 200
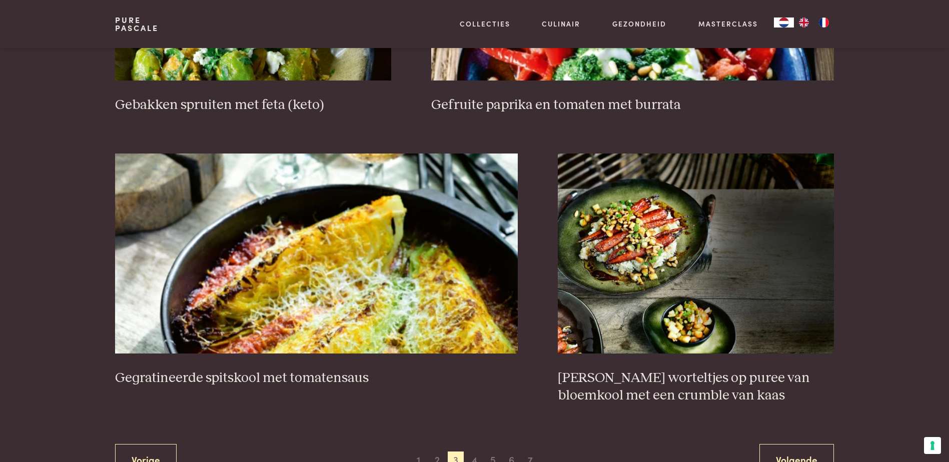
scroll to position [1730, 0]
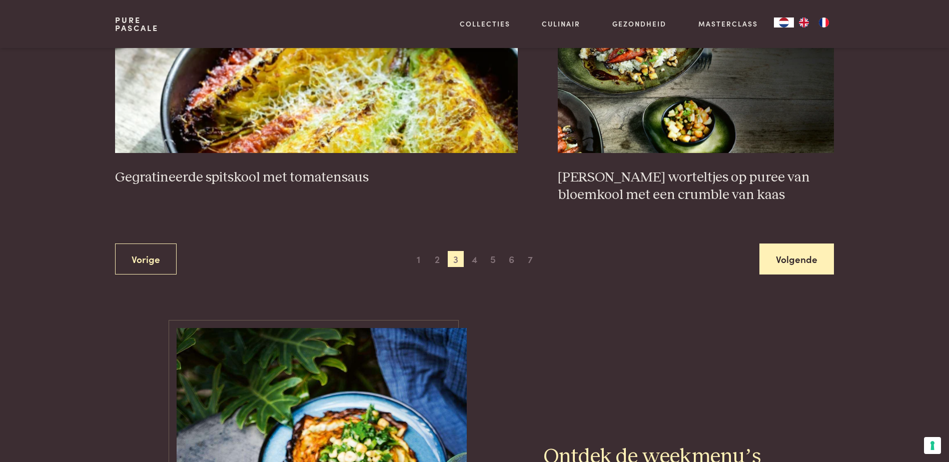
click at [791, 254] on link "Volgende" at bounding box center [796, 260] width 75 height 32
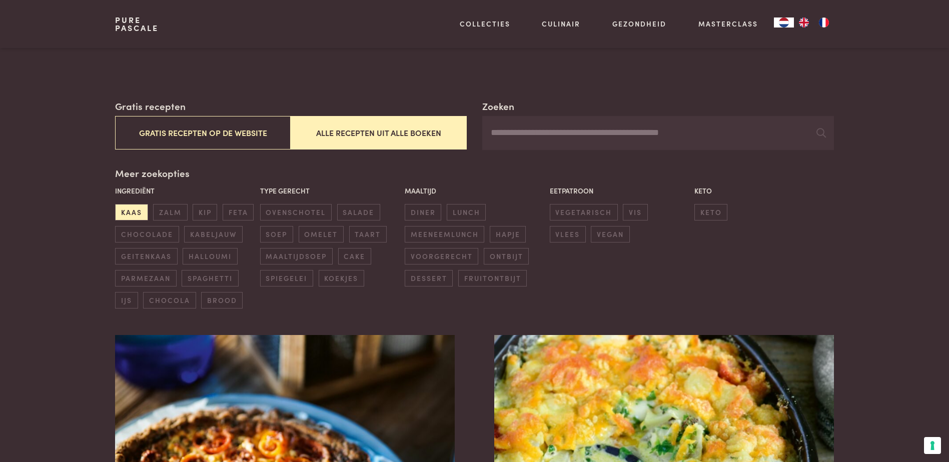
scroll to position [130, 0]
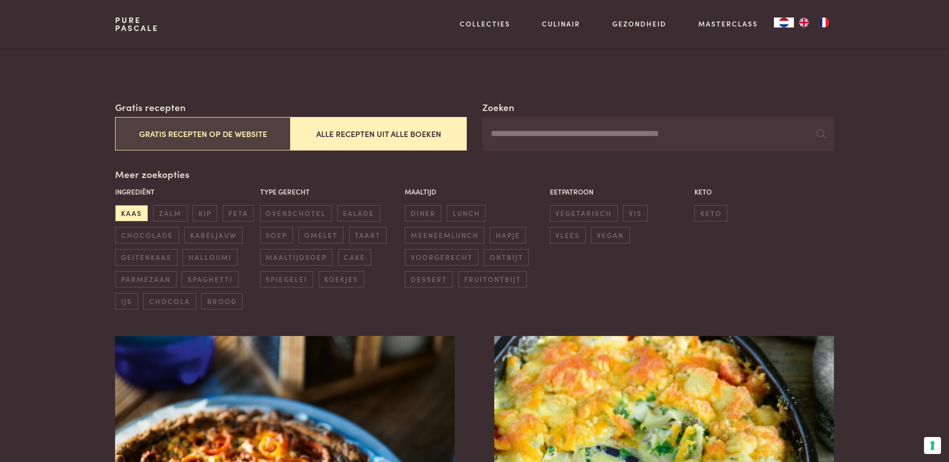
click at [172, 137] on button "Gratis recepten op de website" at bounding box center [203, 134] width 176 height 34
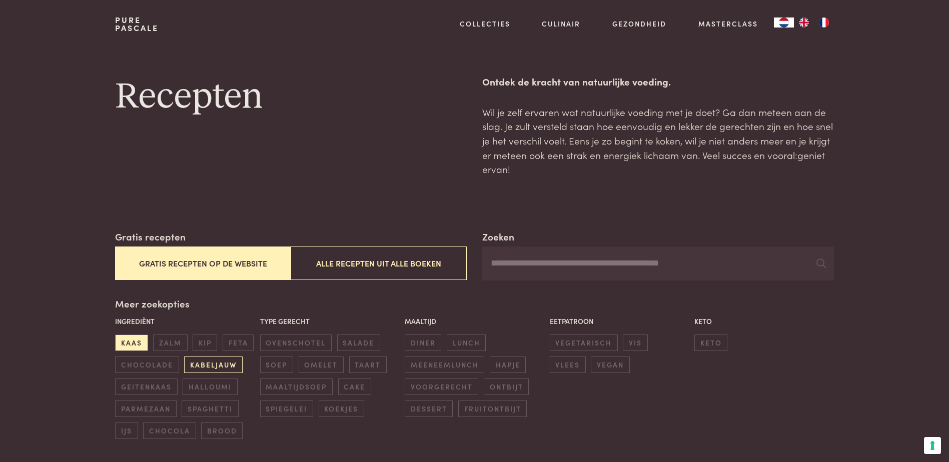
click at [197, 368] on span "kabeljauw" at bounding box center [213, 365] width 58 height 17
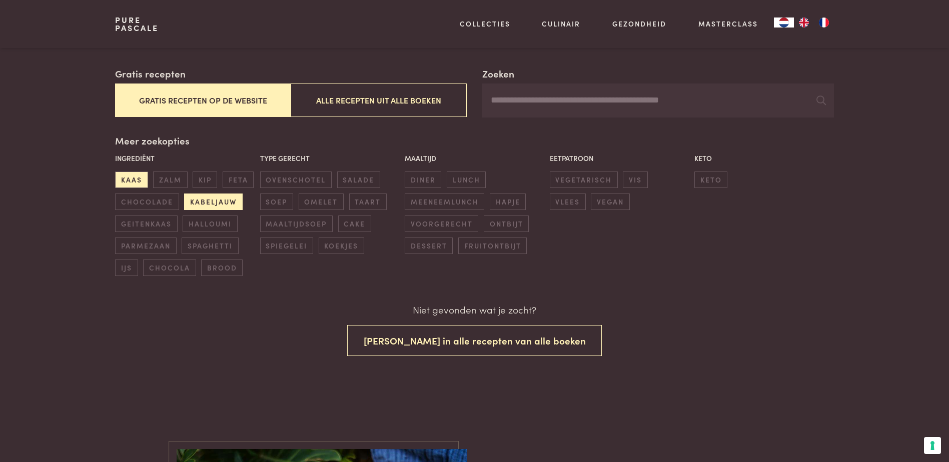
scroll to position [164, 0]
click at [136, 250] on span "parmezaan" at bounding box center [145, 245] width 61 height 17
click at [221, 197] on span "kabeljauw" at bounding box center [213, 201] width 58 height 17
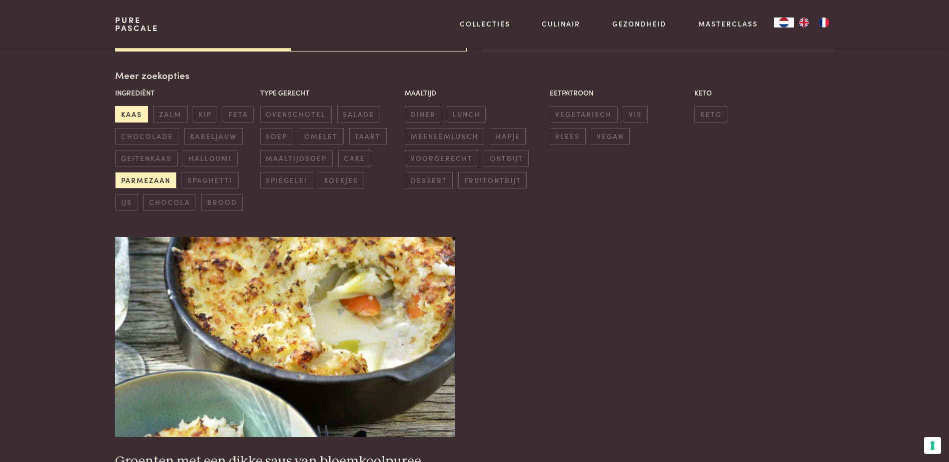
scroll to position [230, 0]
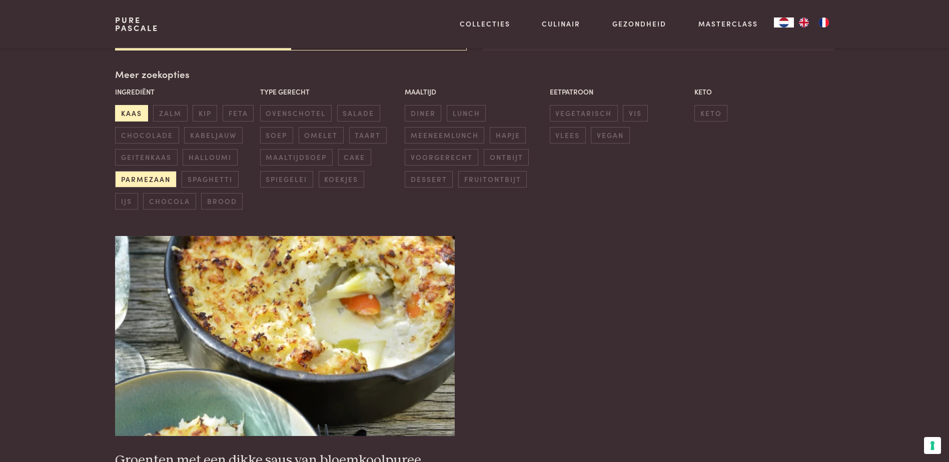
click at [130, 113] on span "kaas" at bounding box center [131, 113] width 33 height 17
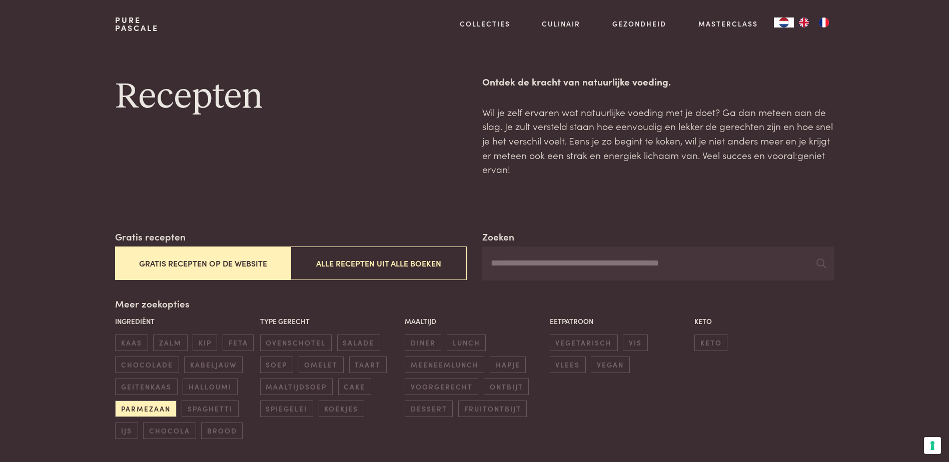
click at [257, 264] on button "Gratis recepten op de website" at bounding box center [203, 264] width 176 height 34
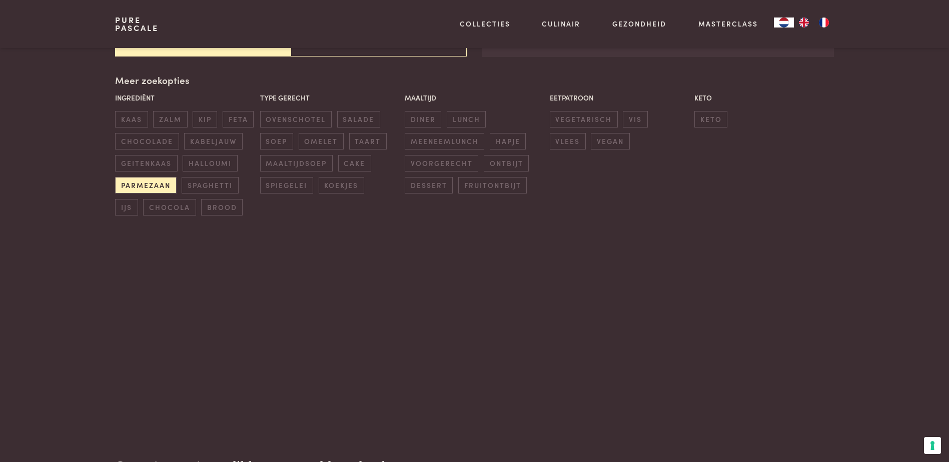
scroll to position [230, 0]
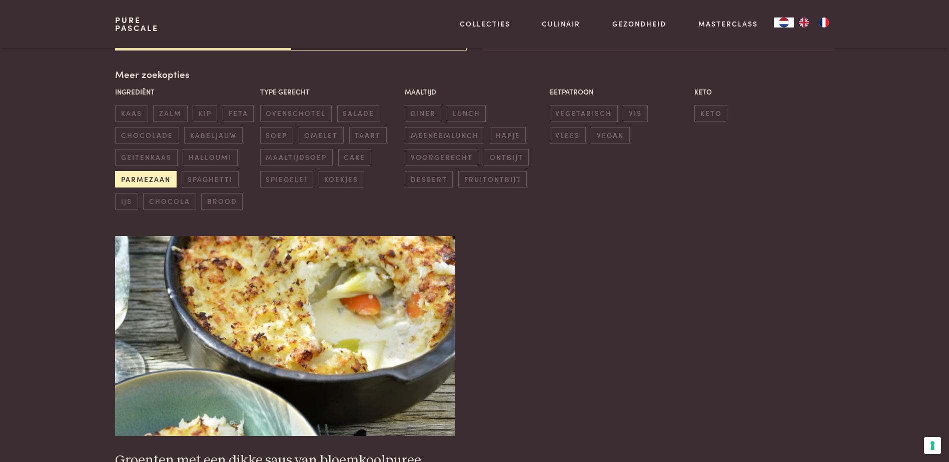
click at [158, 180] on span "parmezaan" at bounding box center [145, 179] width 61 height 17
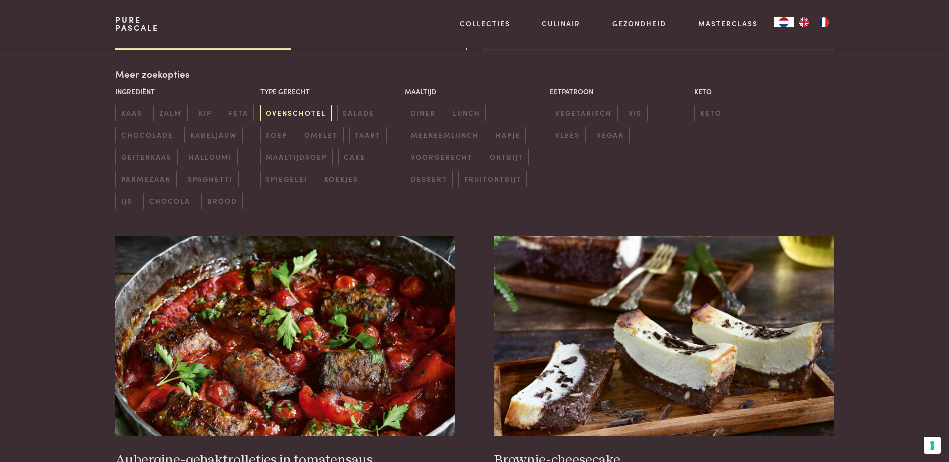
click at [299, 115] on span "ovenschotel" at bounding box center [296, 113] width 72 height 17
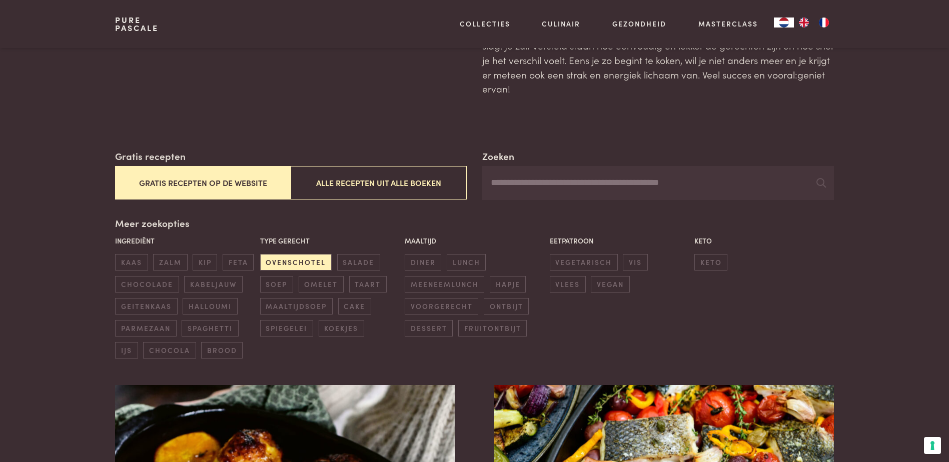
scroll to position [80, 0]
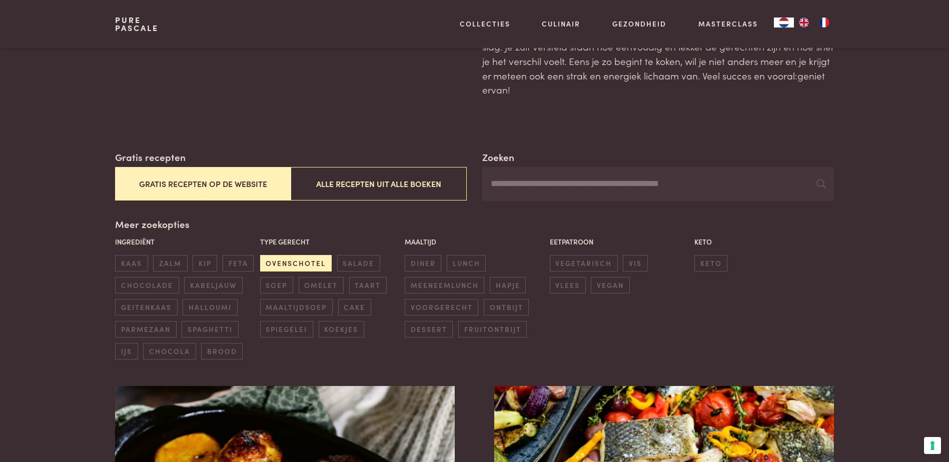
click at [307, 266] on span "ovenschotel" at bounding box center [296, 263] width 72 height 17
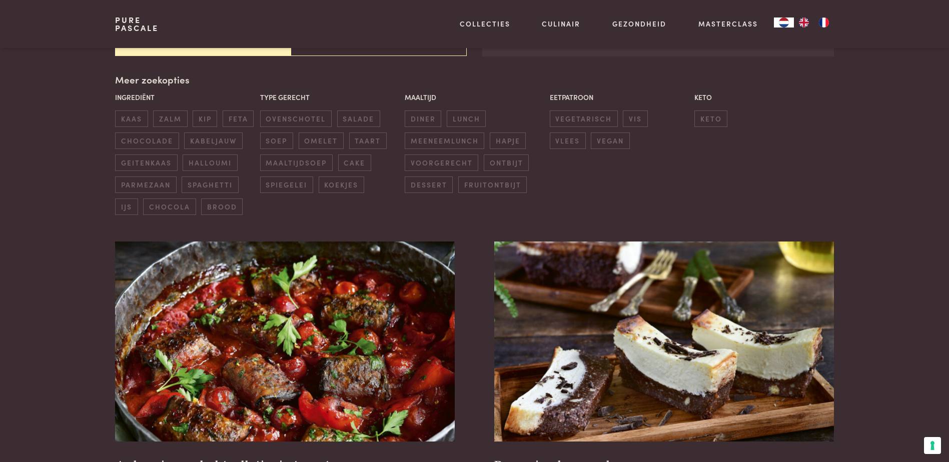
scroll to position [230, 0]
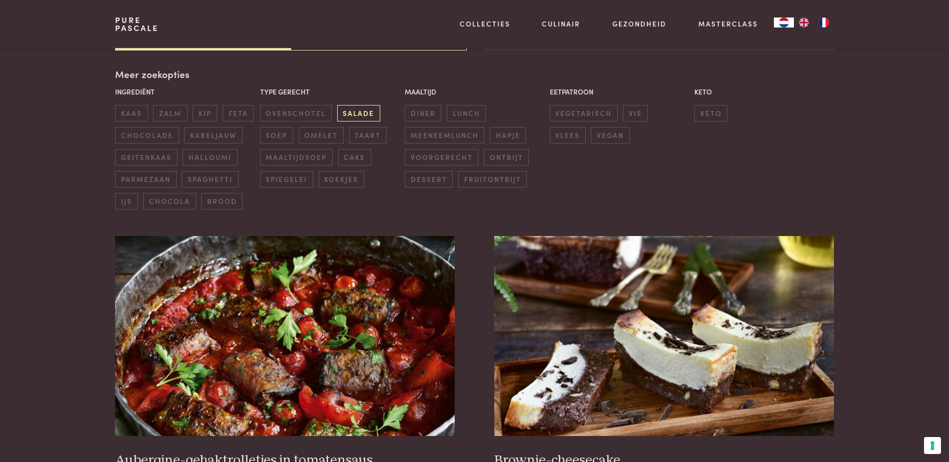
click at [351, 118] on span "salade" at bounding box center [358, 113] width 43 height 17
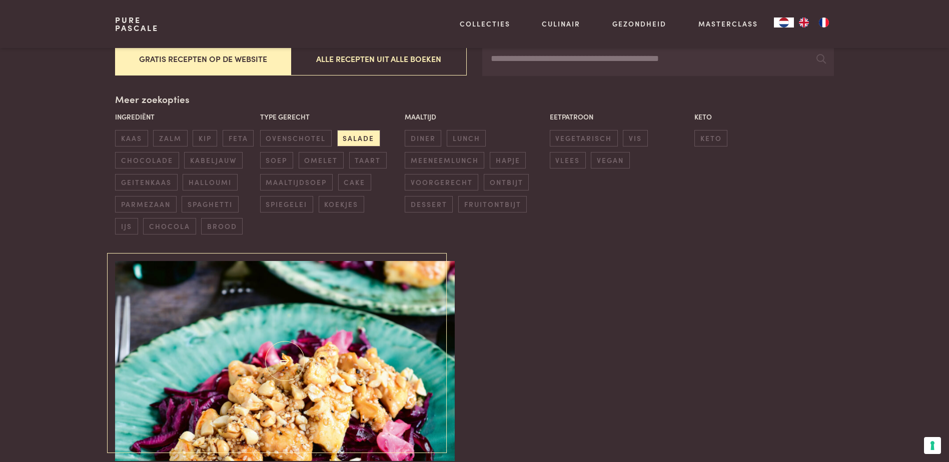
scroll to position [280, 0]
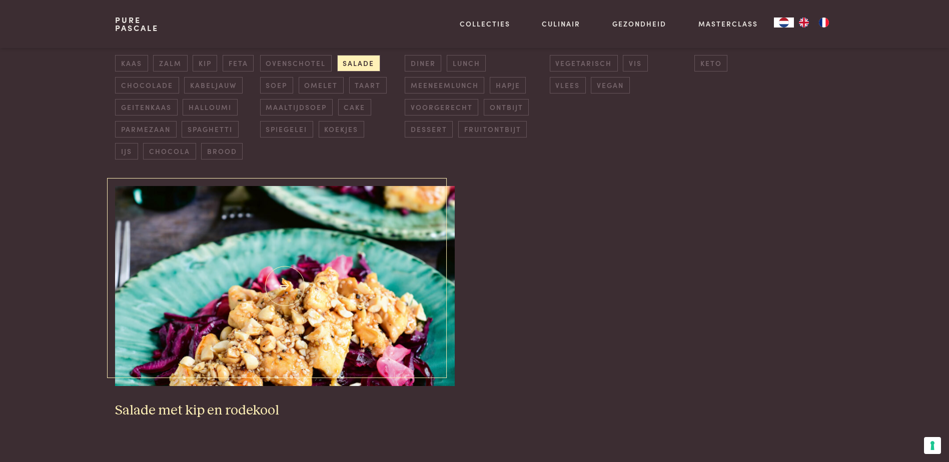
click at [271, 337] on img at bounding box center [284, 286] width 339 height 200
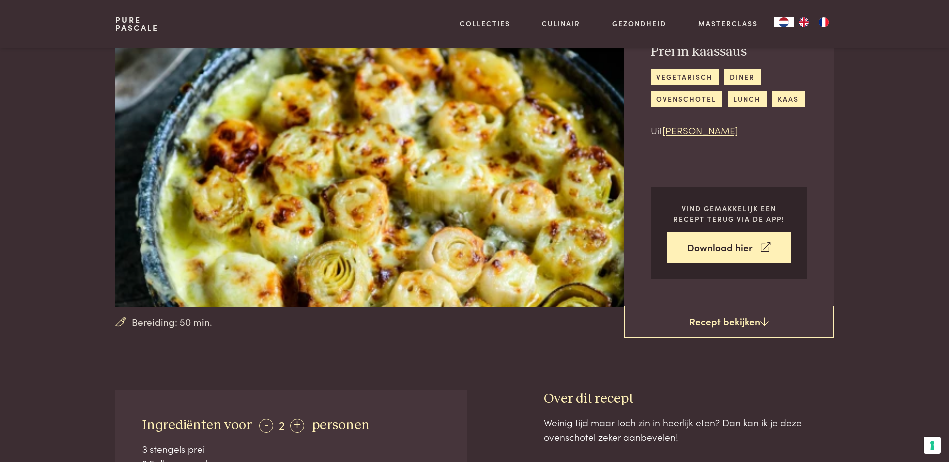
scroll to position [50, 0]
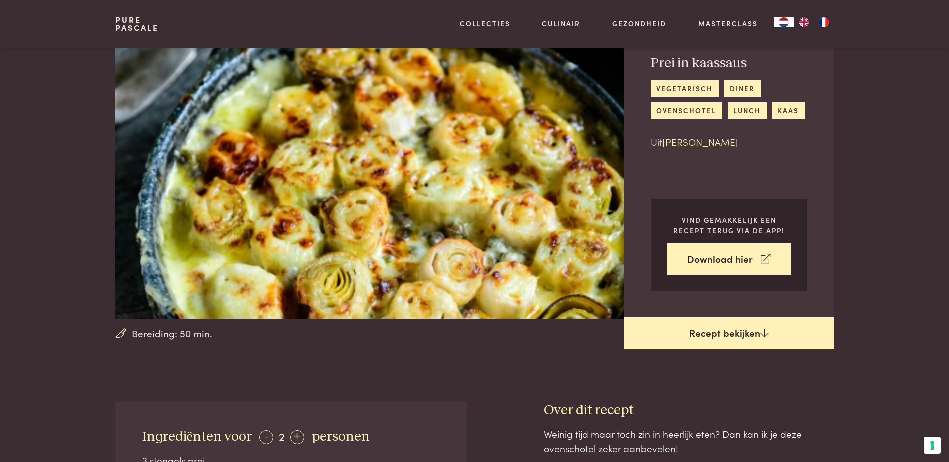
click at [724, 331] on link "Recept bekijken" at bounding box center [729, 334] width 210 height 32
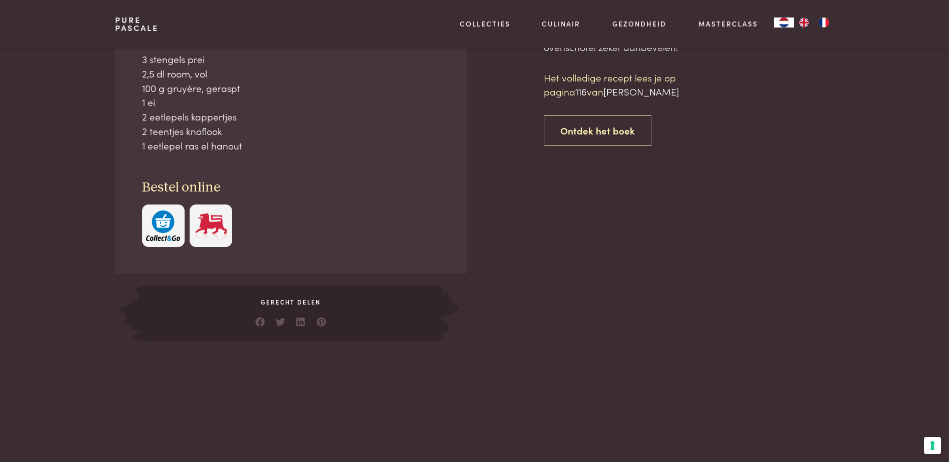
scroll to position [452, 0]
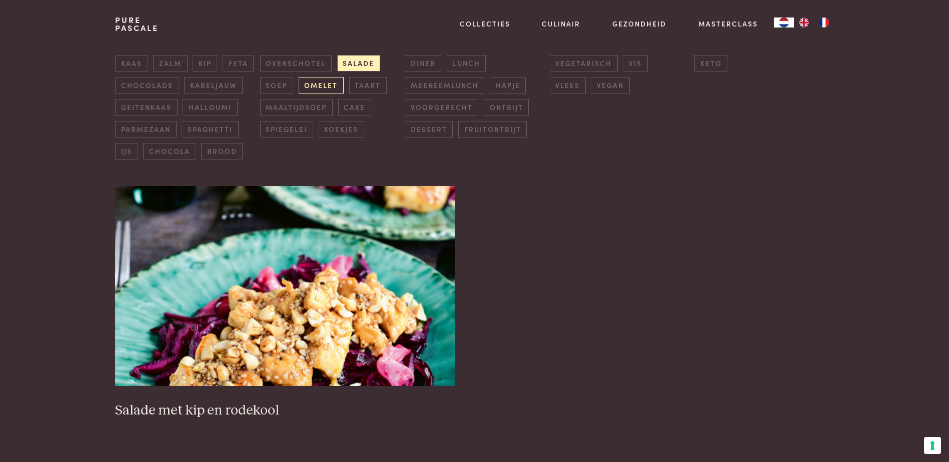
click at [315, 86] on span "omelet" at bounding box center [321, 85] width 45 height 17
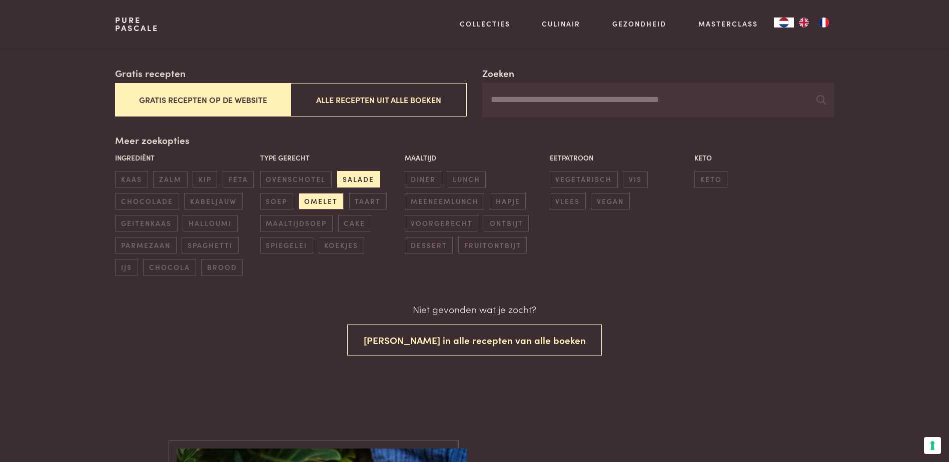
click at [350, 179] on span "salade" at bounding box center [358, 179] width 43 height 17
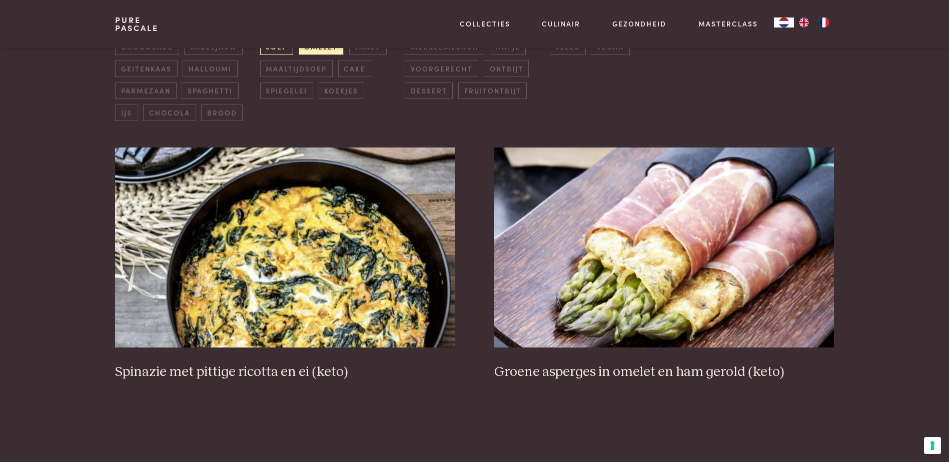
scroll to position [230, 0]
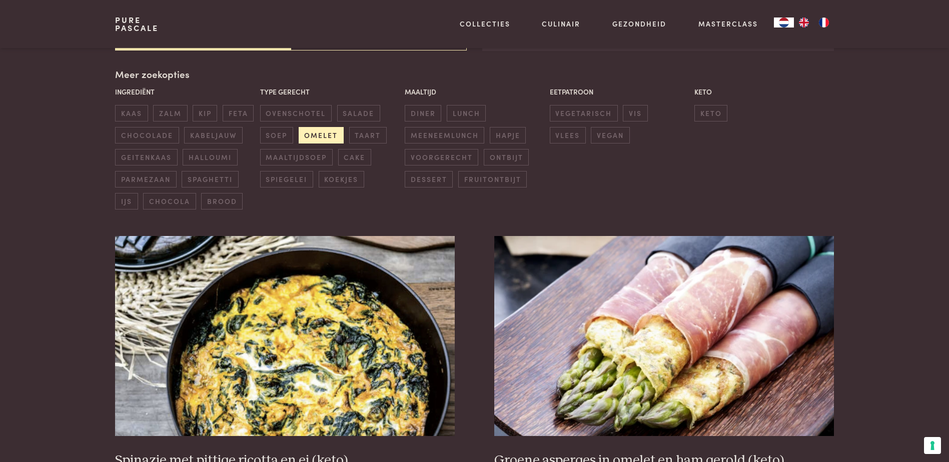
click at [306, 136] on span "omelet" at bounding box center [321, 135] width 45 height 17
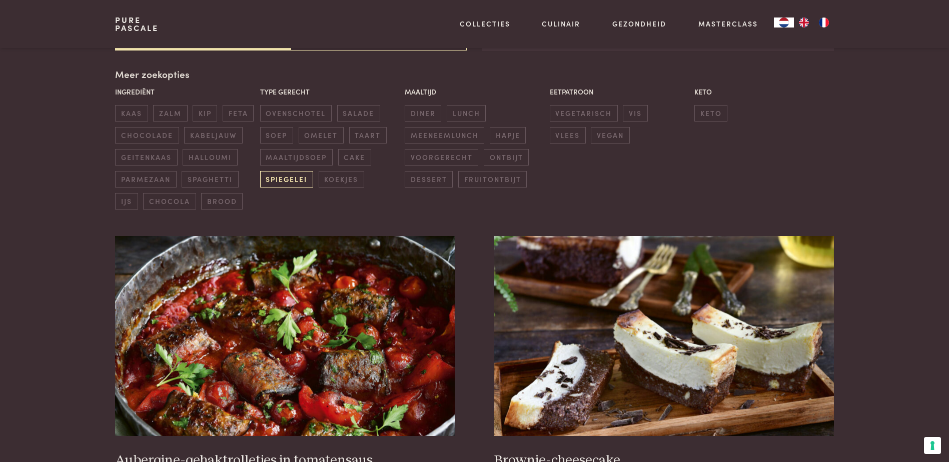
click at [304, 179] on span "spiegelei" at bounding box center [286, 179] width 53 height 17
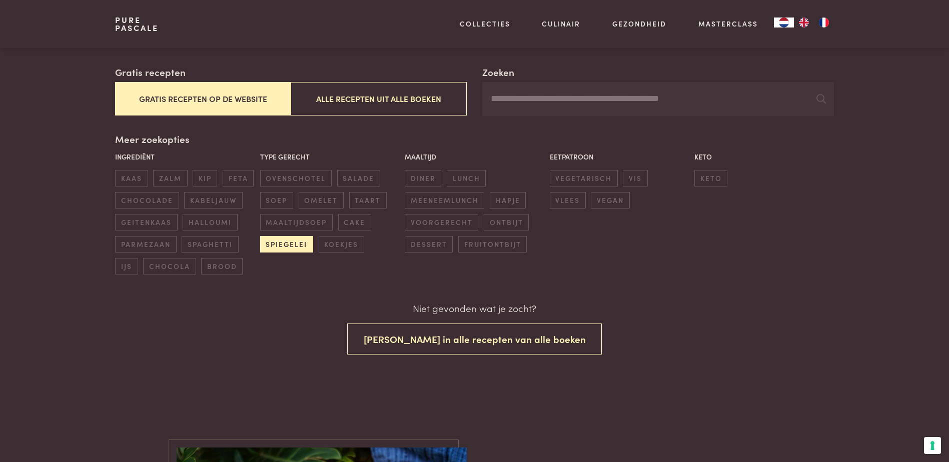
scroll to position [164, 0]
click at [304, 179] on span "ovenschotel" at bounding box center [296, 179] width 72 height 17
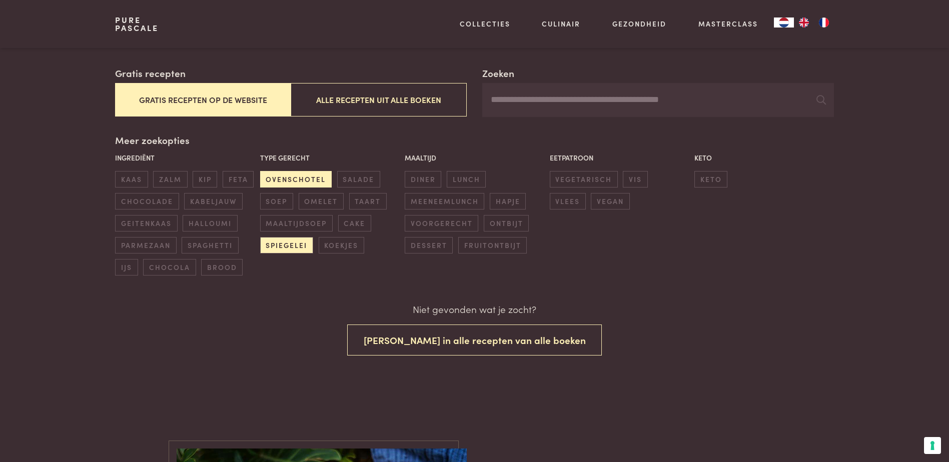
click at [285, 180] on span "ovenschotel" at bounding box center [296, 179] width 72 height 17
click at [288, 249] on span "spiegelei" at bounding box center [286, 245] width 53 height 17
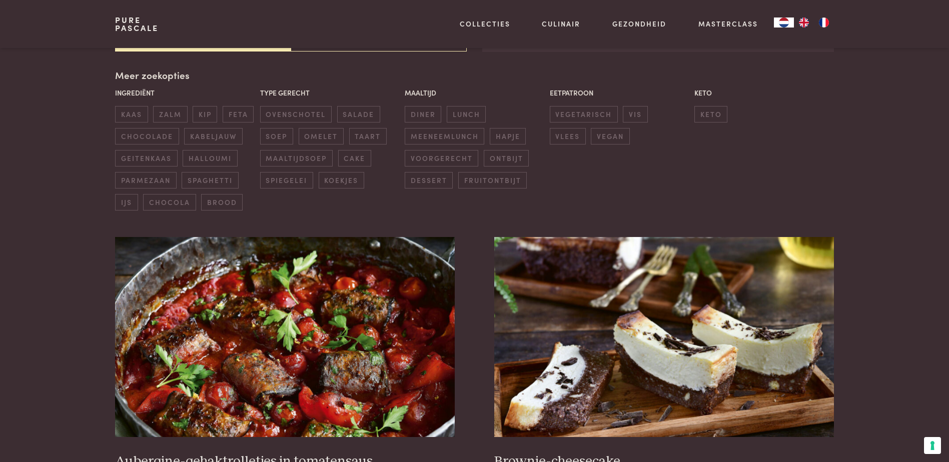
scroll to position [230, 0]
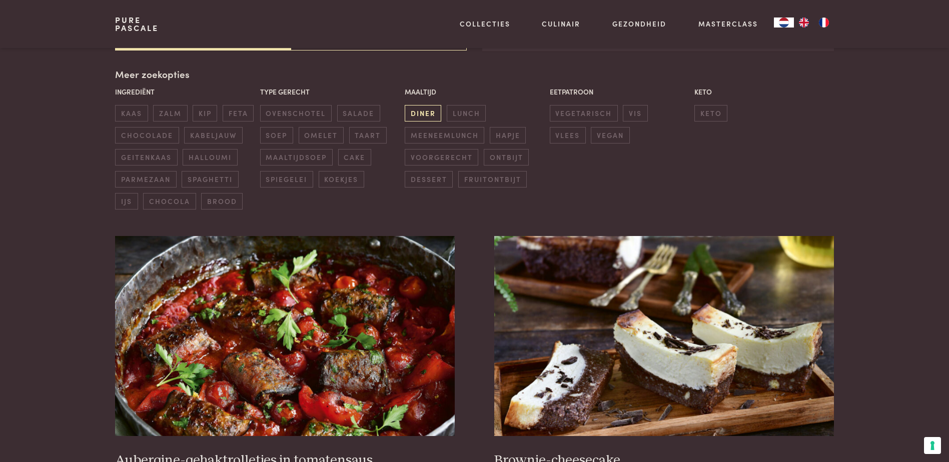
click at [430, 115] on span "diner" at bounding box center [423, 113] width 37 height 17
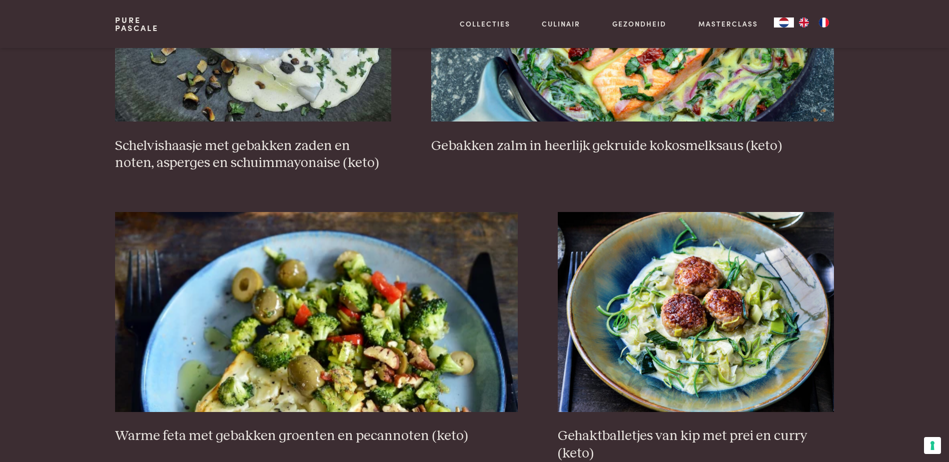
scroll to position [1680, 0]
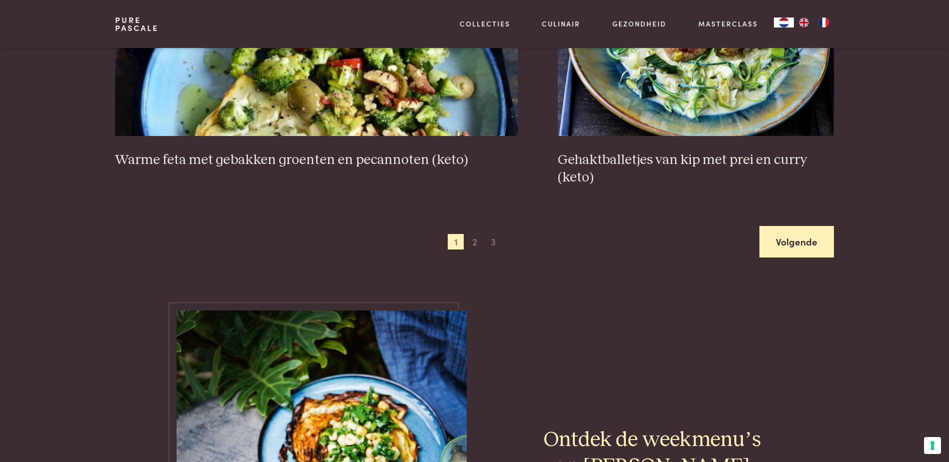
click at [808, 252] on link "Volgende" at bounding box center [796, 242] width 75 height 32
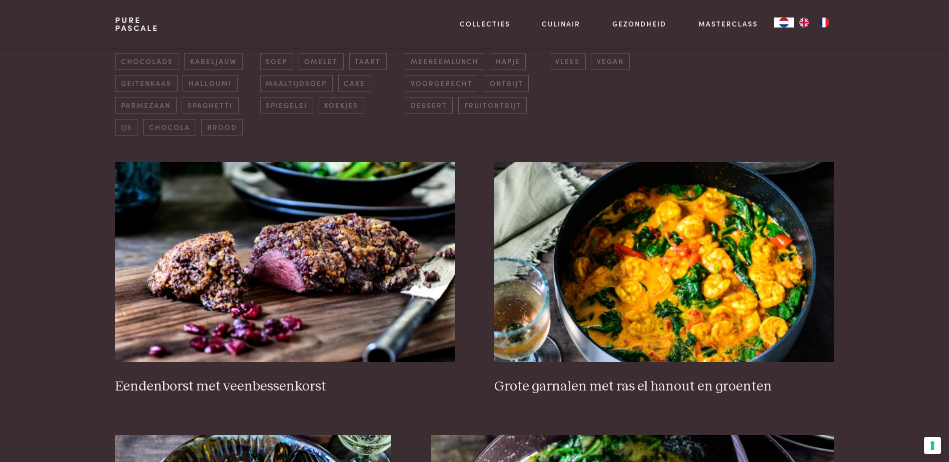
scroll to position [330, 0]
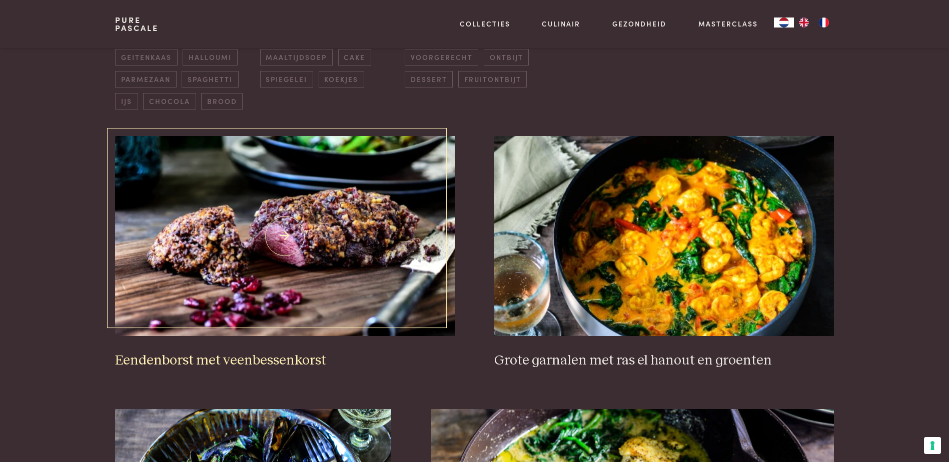
click at [287, 225] on img at bounding box center [284, 236] width 339 height 200
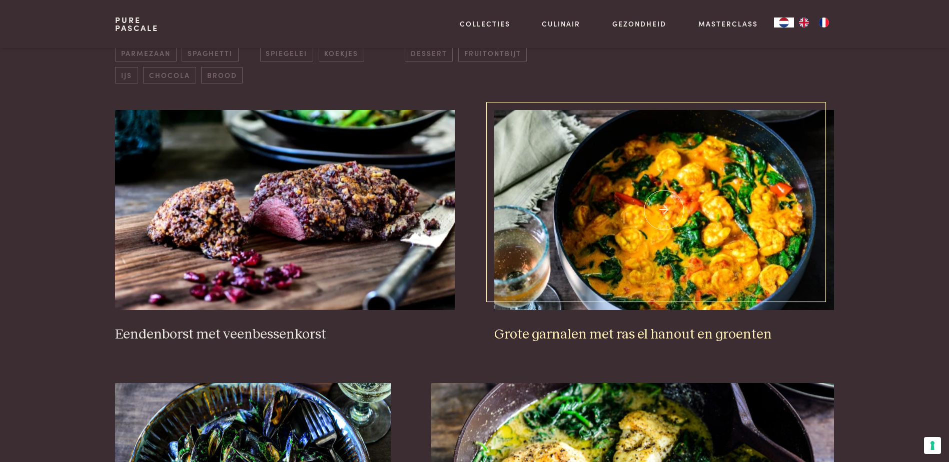
scroll to position [380, 0]
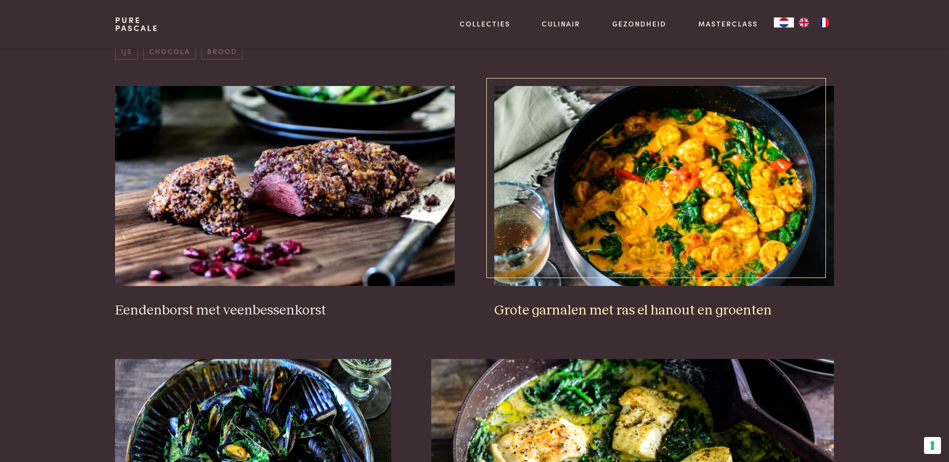
click at [723, 235] on img at bounding box center [663, 186] width 339 height 200
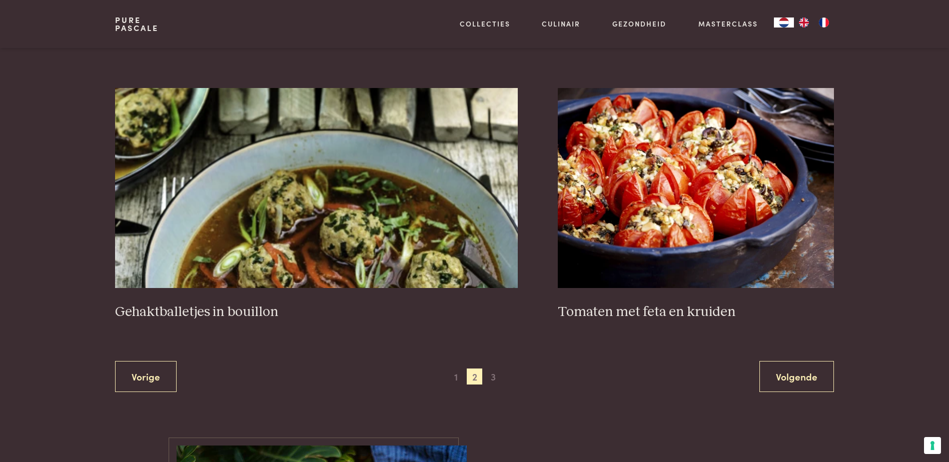
scroll to position [1830, 0]
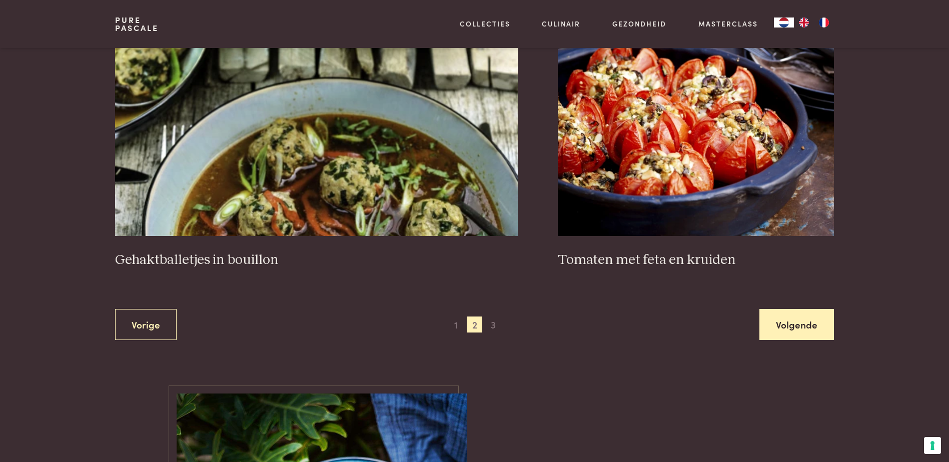
click at [815, 335] on link "Volgende" at bounding box center [796, 325] width 75 height 32
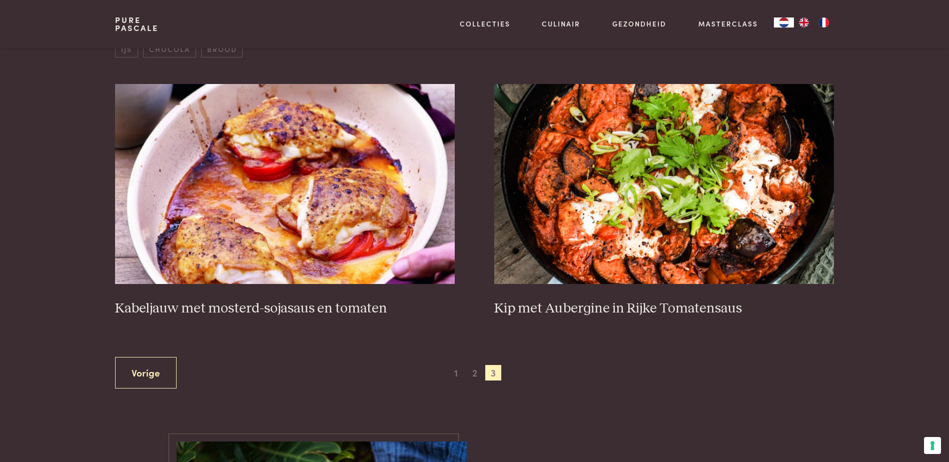
scroll to position [430, 0]
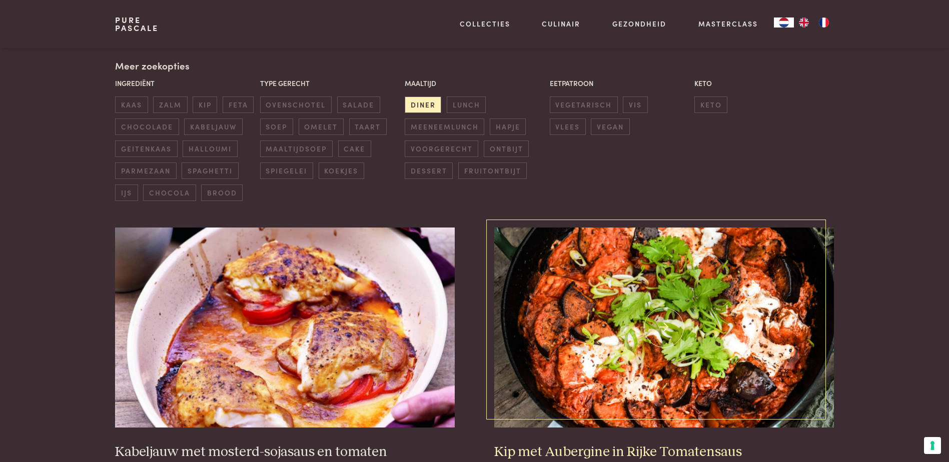
scroll to position [88, 0]
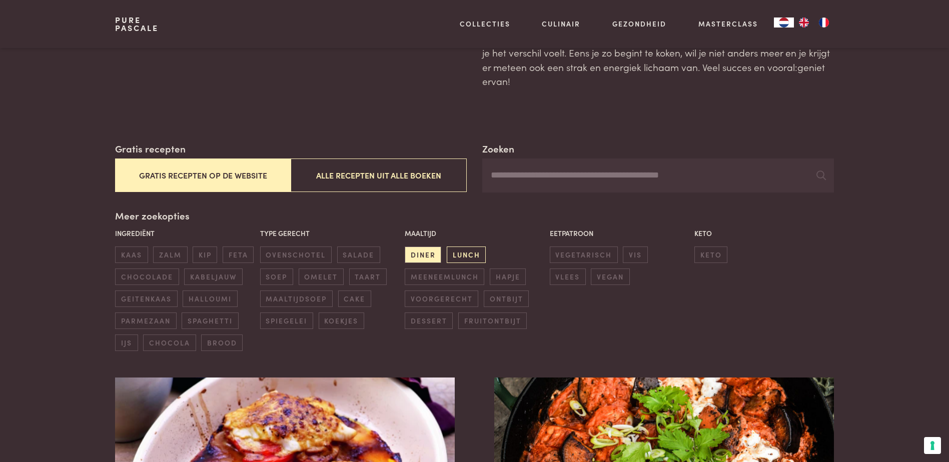
click at [476, 260] on span "lunch" at bounding box center [466, 255] width 39 height 17
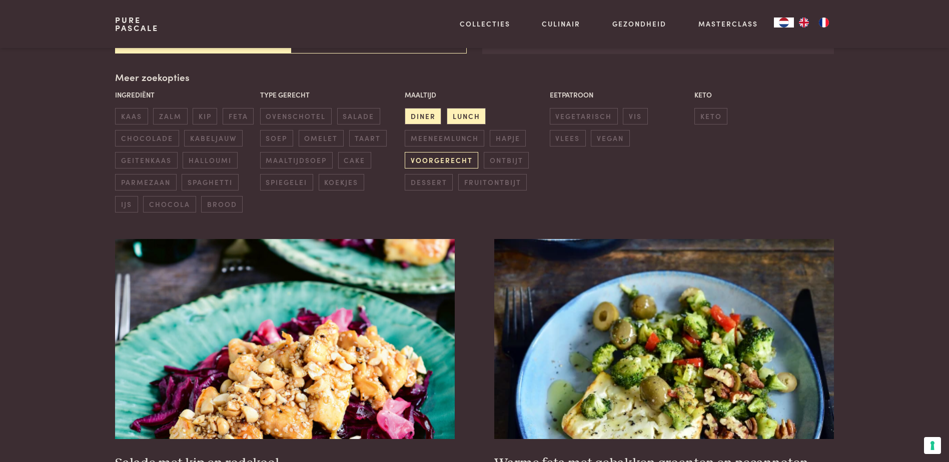
scroll to position [230, 0]
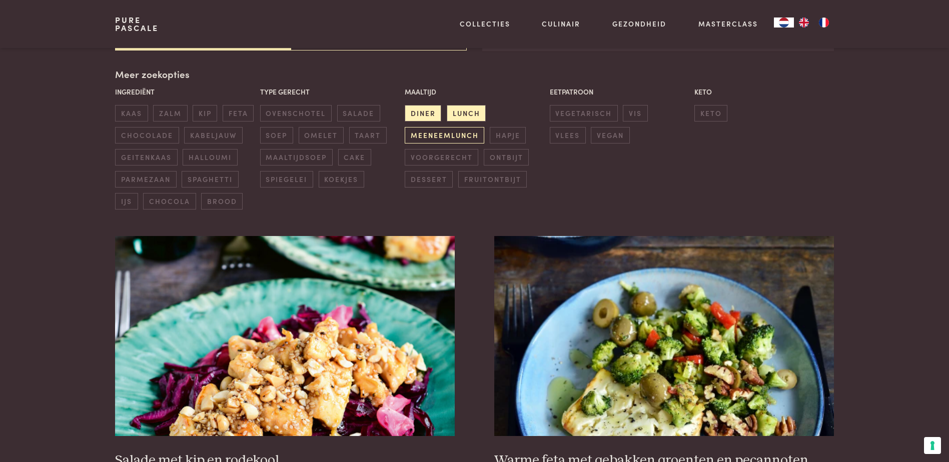
click at [440, 141] on span "meeneemlunch" at bounding box center [445, 135] width 80 height 17
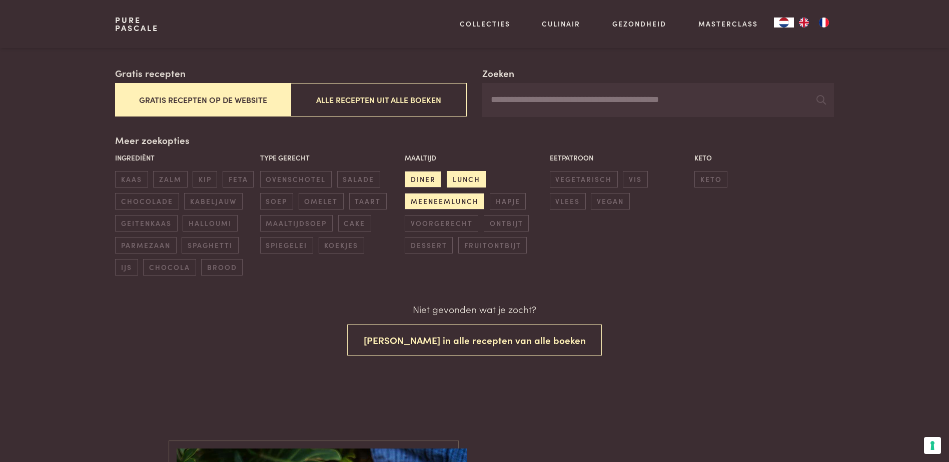
click at [467, 177] on span "lunch" at bounding box center [466, 179] width 39 height 17
click at [425, 167] on div "Maaltijd diner lunch meeneemlunch hapje voorgerecht ontbijt dessert fruitontbijt" at bounding box center [474, 203] width 145 height 107
click at [418, 178] on span "diner" at bounding box center [423, 179] width 37 height 17
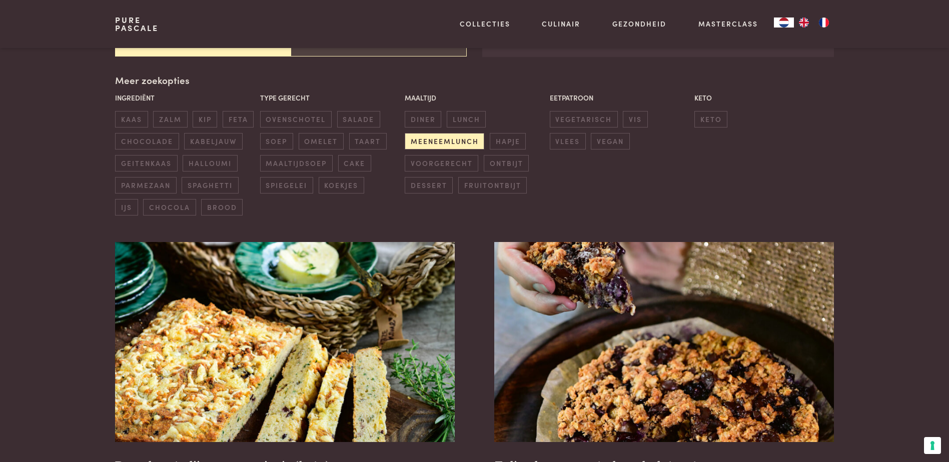
scroll to position [130, 0]
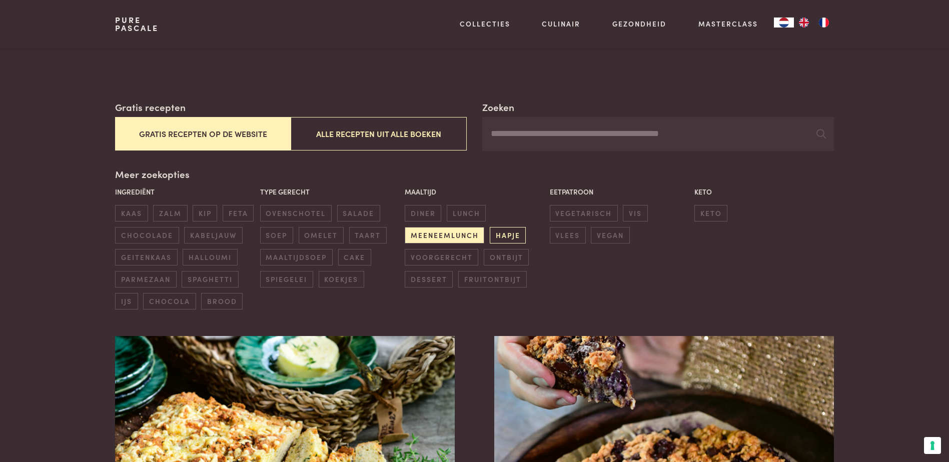
click at [512, 240] on span "hapje" at bounding box center [508, 235] width 36 height 17
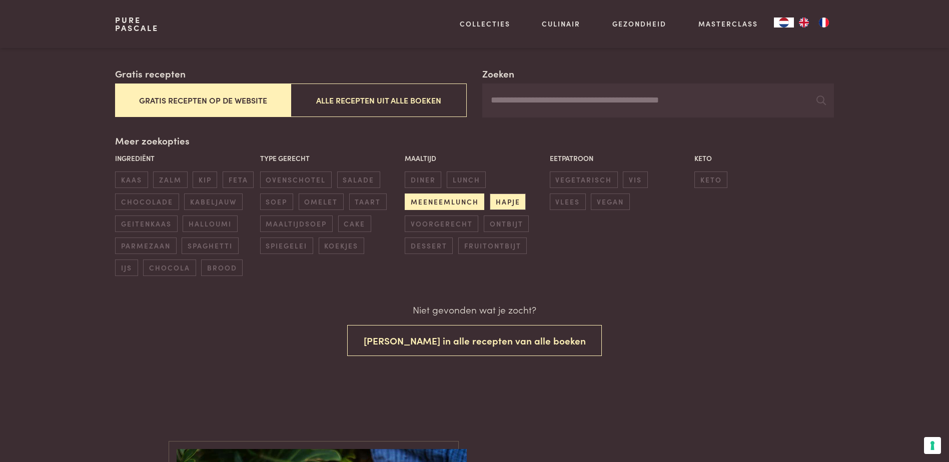
click at [447, 202] on span "meeneemlunch" at bounding box center [445, 202] width 80 height 17
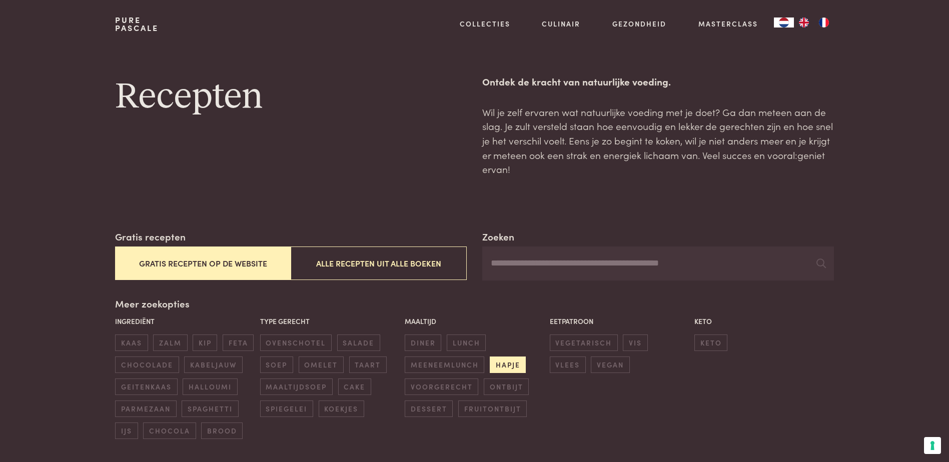
click at [506, 367] on span "hapje" at bounding box center [508, 365] width 36 height 17
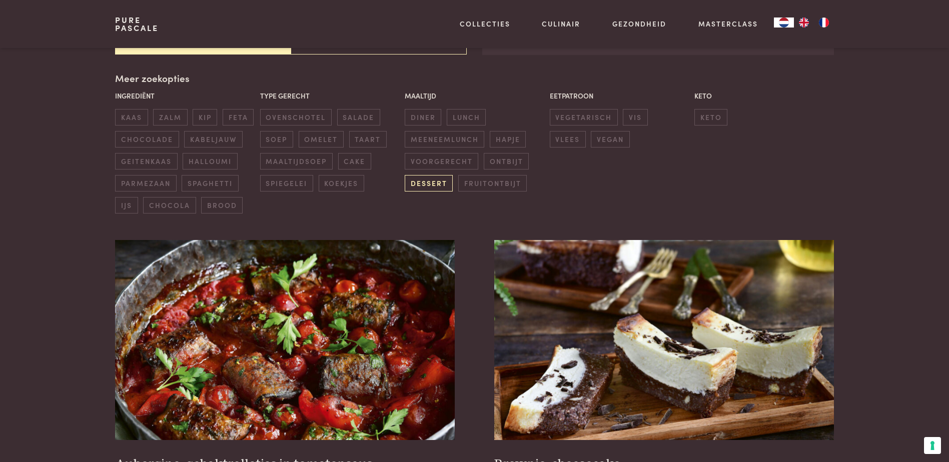
scroll to position [230, 0]
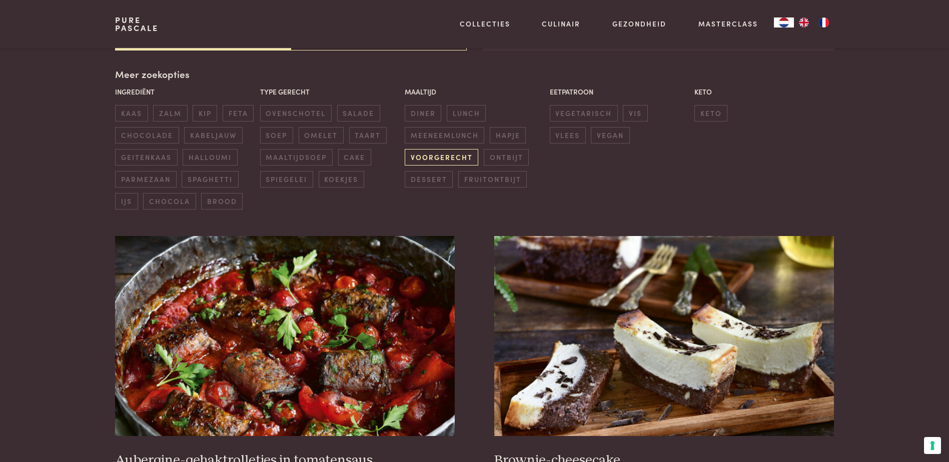
click at [437, 160] on span "voorgerecht" at bounding box center [442, 157] width 74 height 17
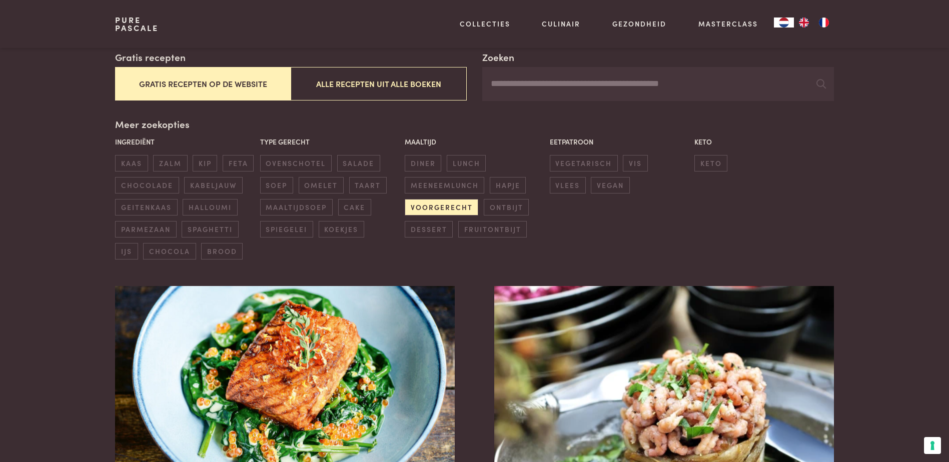
scroll to position [230, 0]
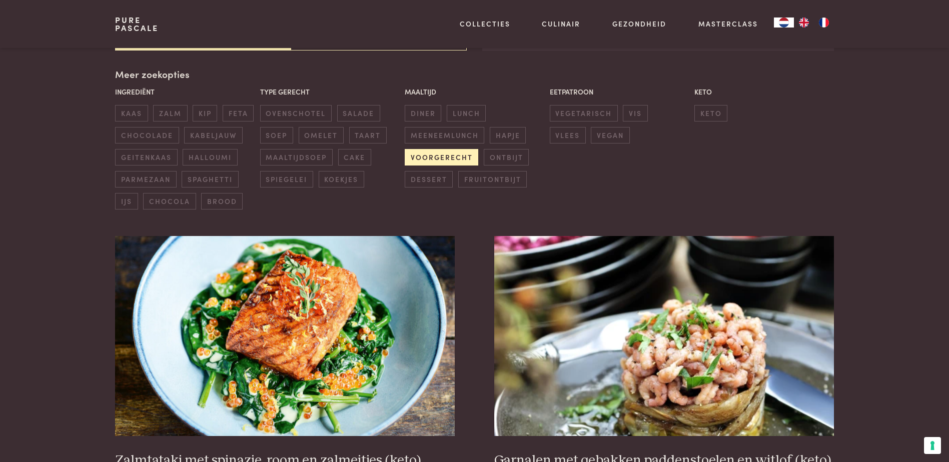
click at [447, 156] on span "voorgerecht" at bounding box center [442, 157] width 74 height 17
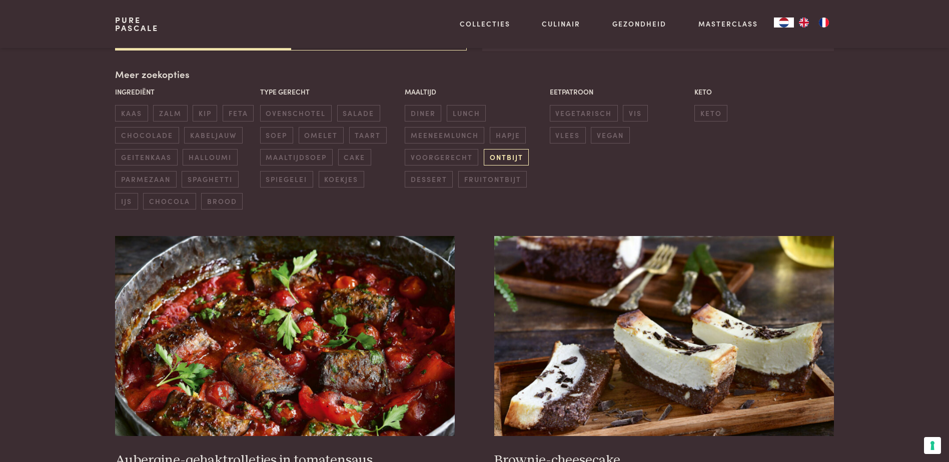
click at [493, 157] on span "ontbijt" at bounding box center [506, 157] width 45 height 17
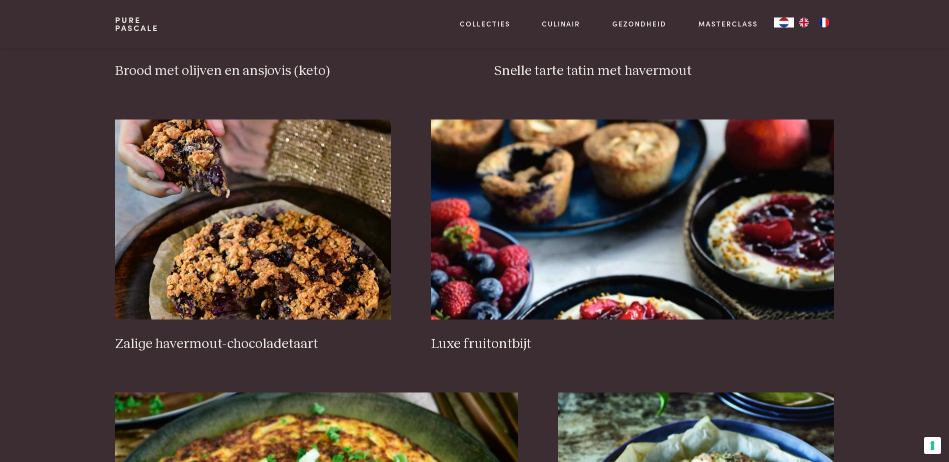
scroll to position [680, 0]
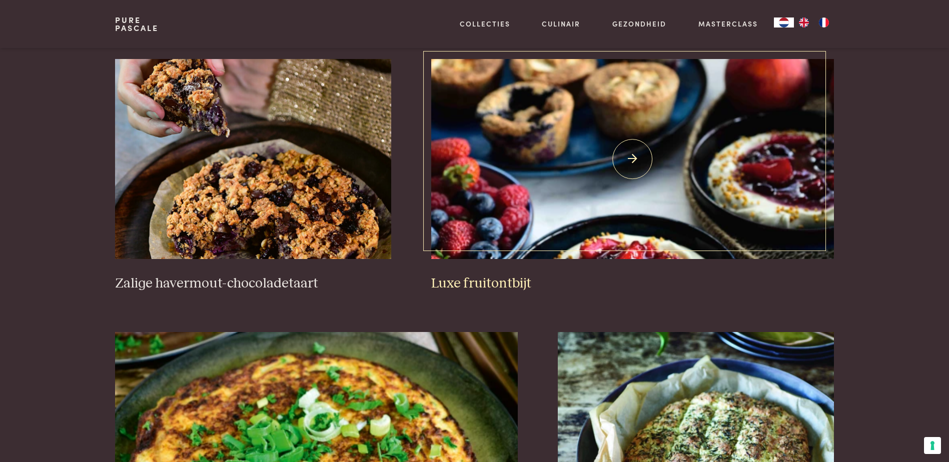
click at [627, 173] on img at bounding box center [632, 159] width 403 height 200
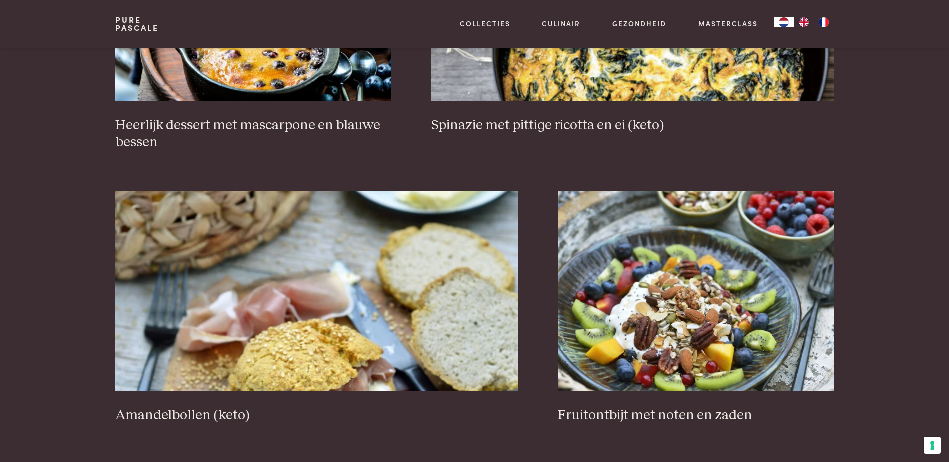
scroll to position [1730, 0]
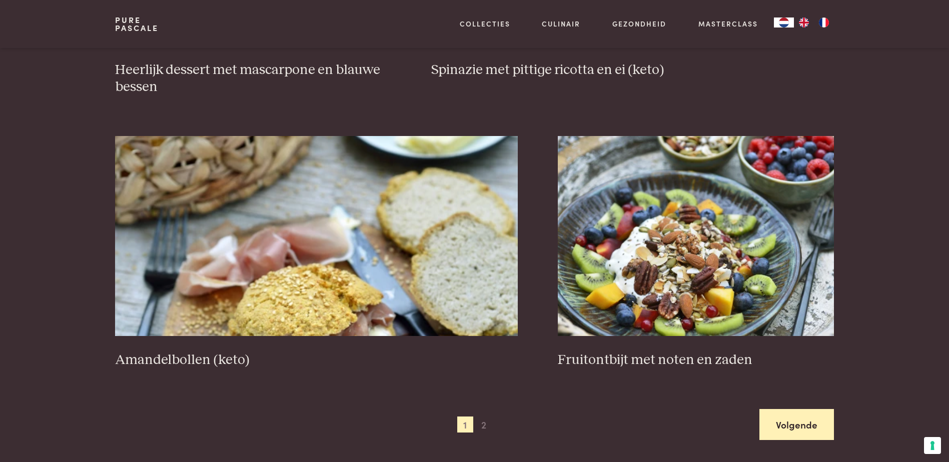
click at [822, 425] on link "Volgende" at bounding box center [796, 425] width 75 height 32
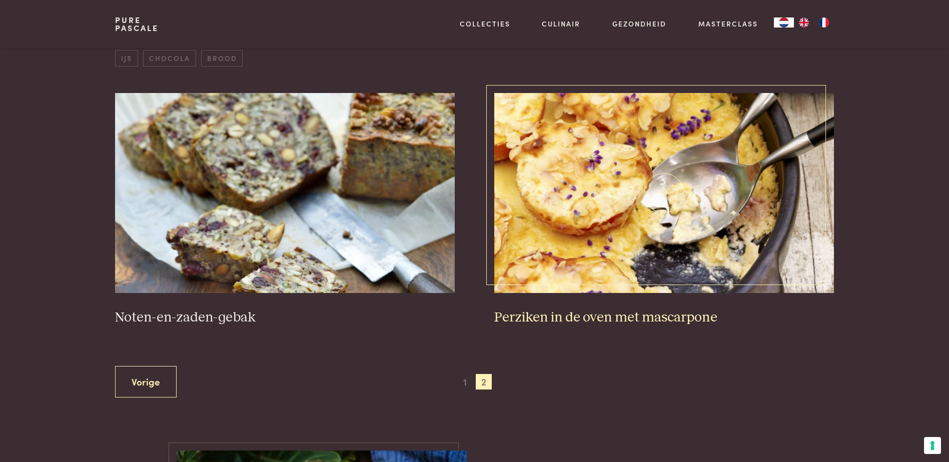
scroll to position [380, 0]
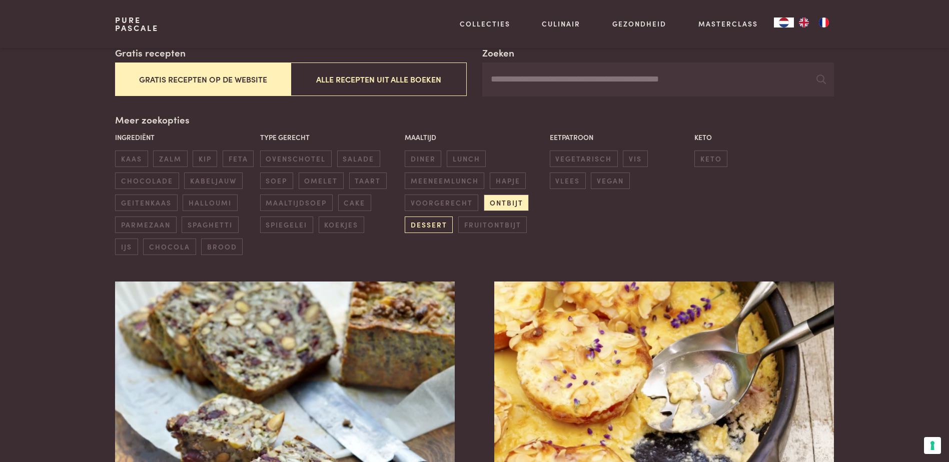
scroll to position [200, 0]
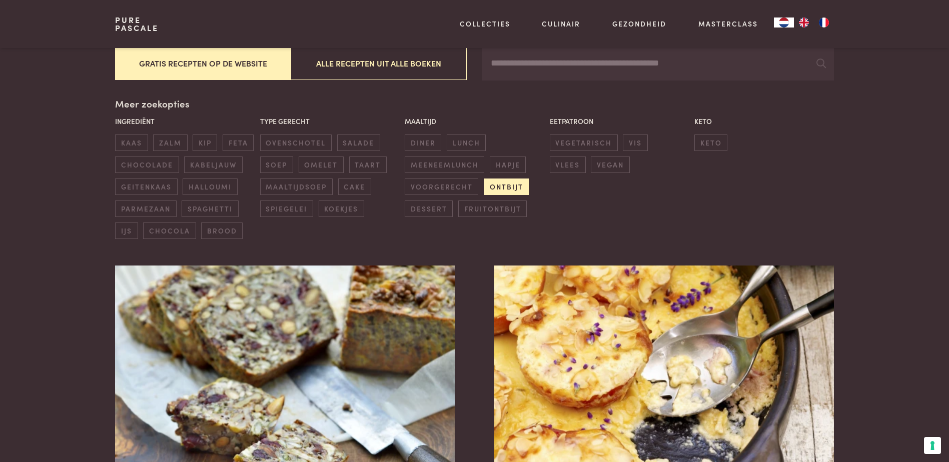
click at [499, 188] on span "ontbijt" at bounding box center [506, 187] width 45 height 17
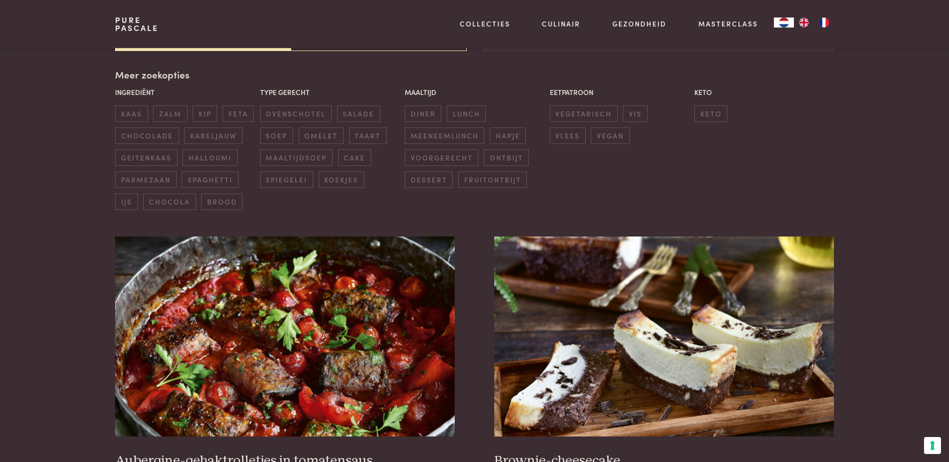
scroll to position [230, 0]
click at [423, 176] on span "dessert" at bounding box center [429, 179] width 48 height 17
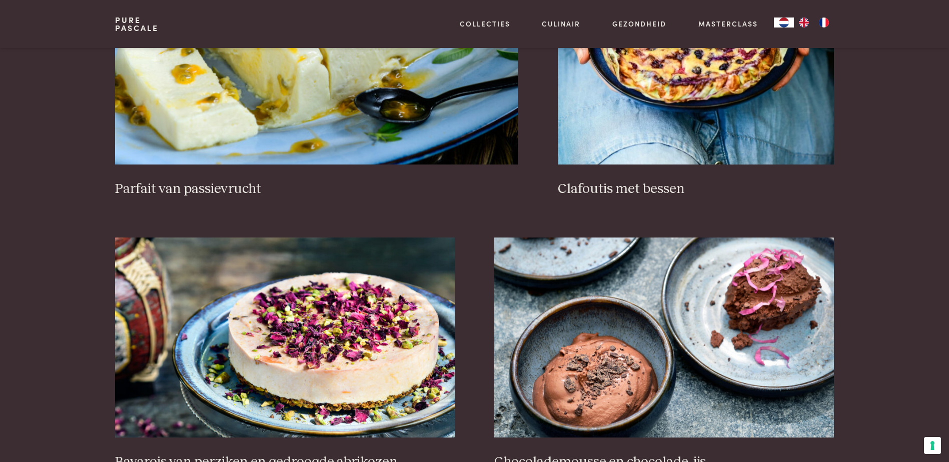
scroll to position [1030, 0]
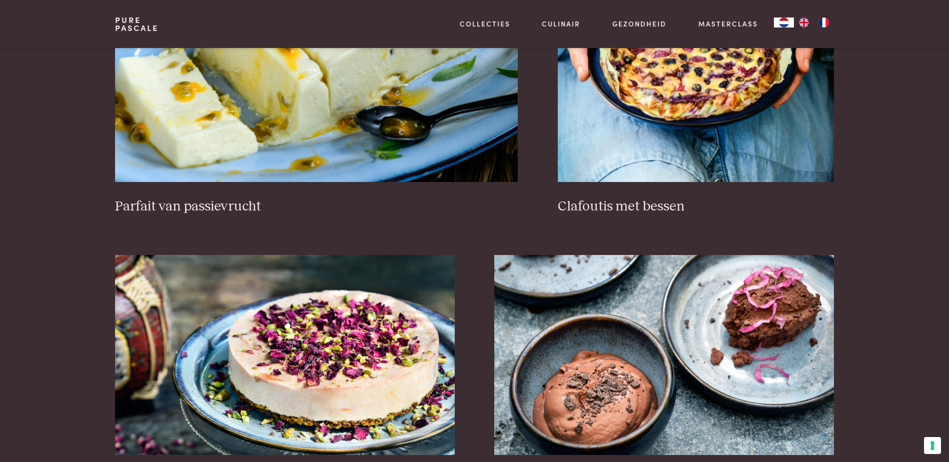
scroll to position [230, 0]
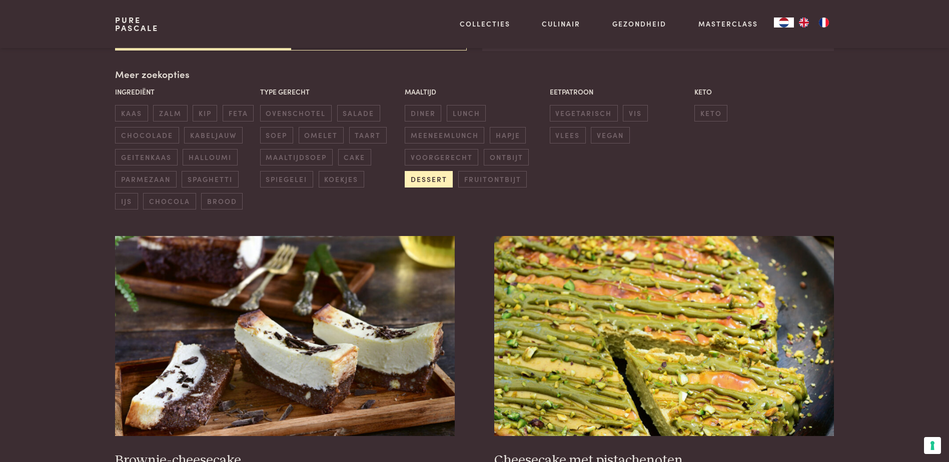
click at [426, 179] on span "dessert" at bounding box center [429, 179] width 48 height 17
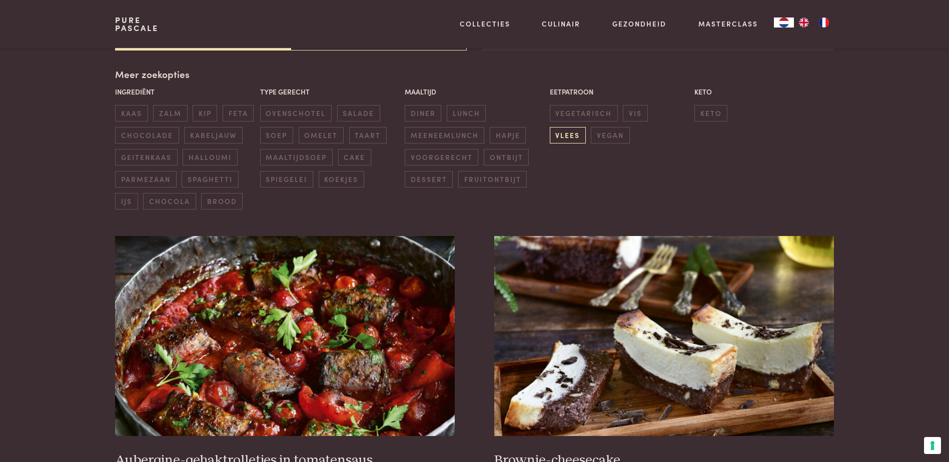
click at [586, 127] on span "vlees" at bounding box center [568, 135] width 36 height 17
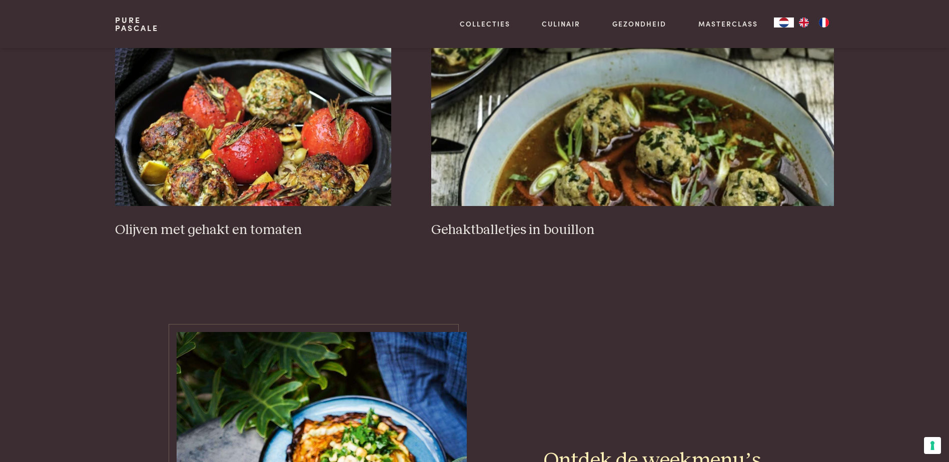
scroll to position [1780, 0]
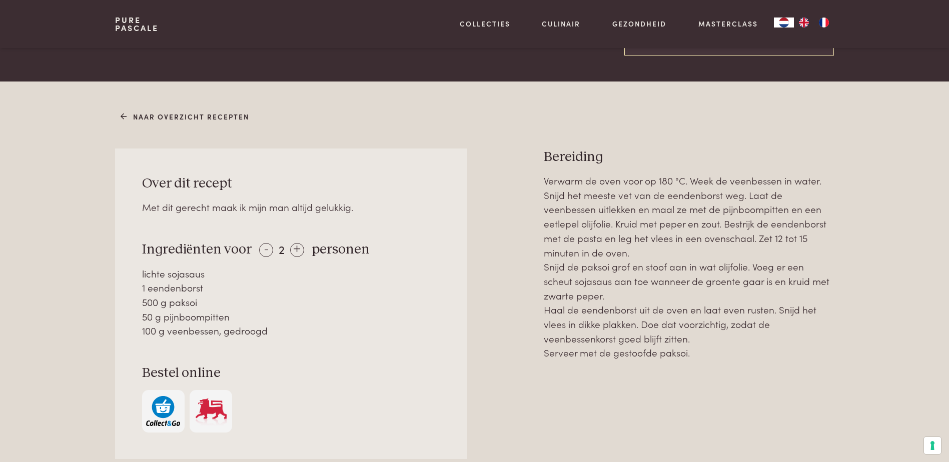
scroll to position [350, 0]
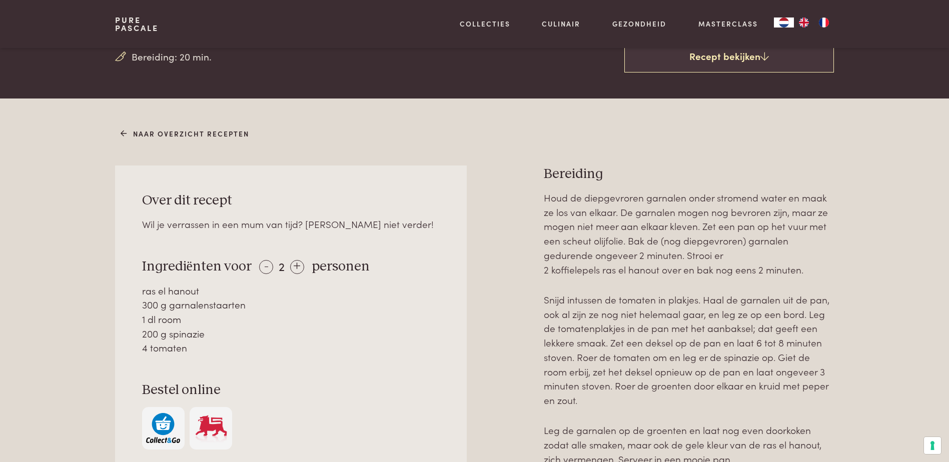
scroll to position [350, 0]
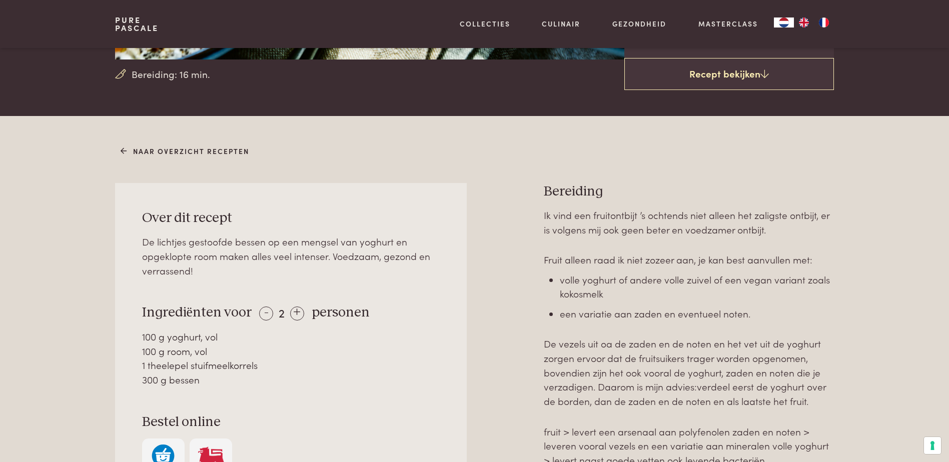
scroll to position [350, 0]
